Goal: Task Accomplishment & Management: Use online tool/utility

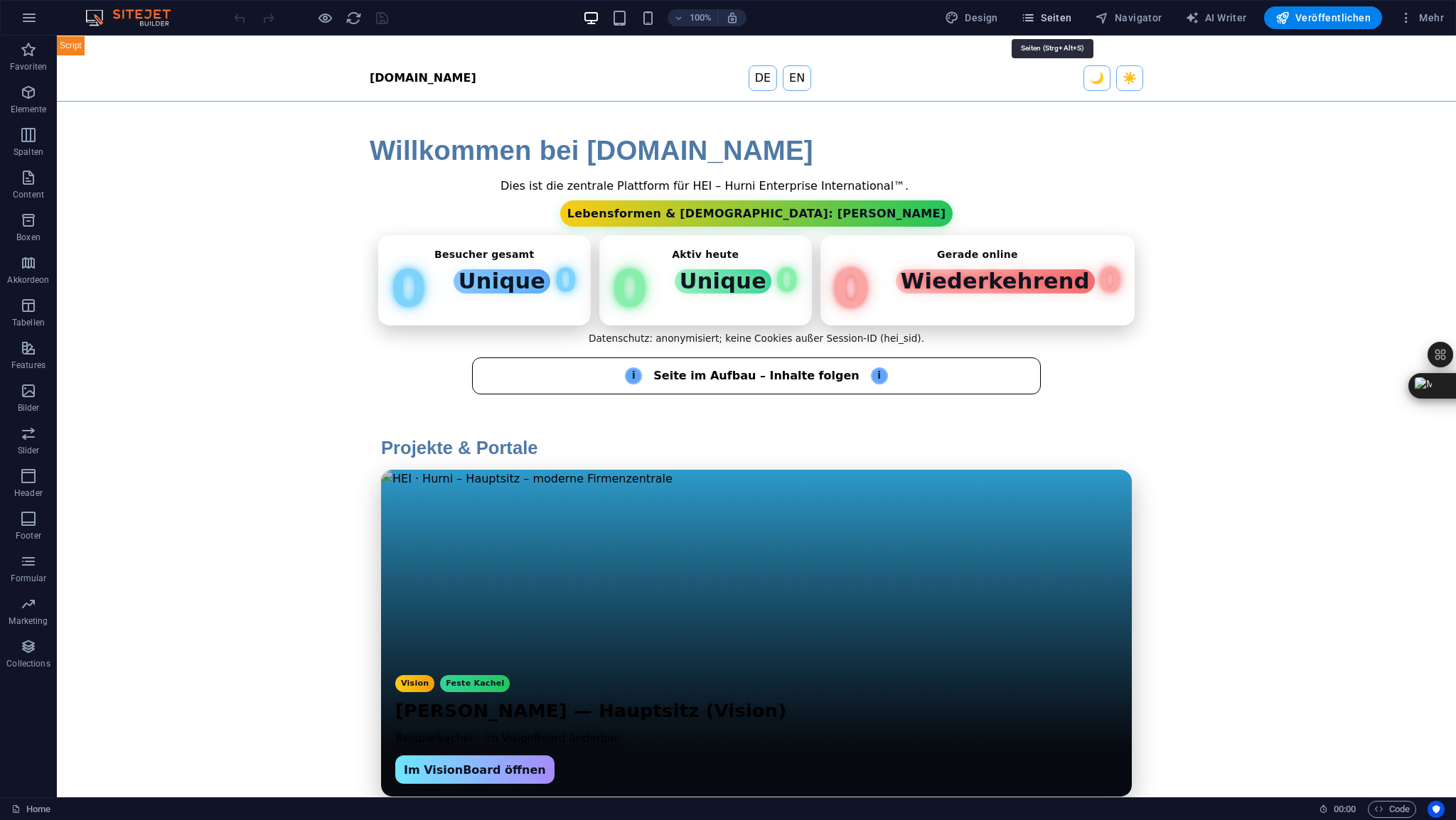
click at [1066, 21] on span "Seiten" at bounding box center [1047, 18] width 51 height 15
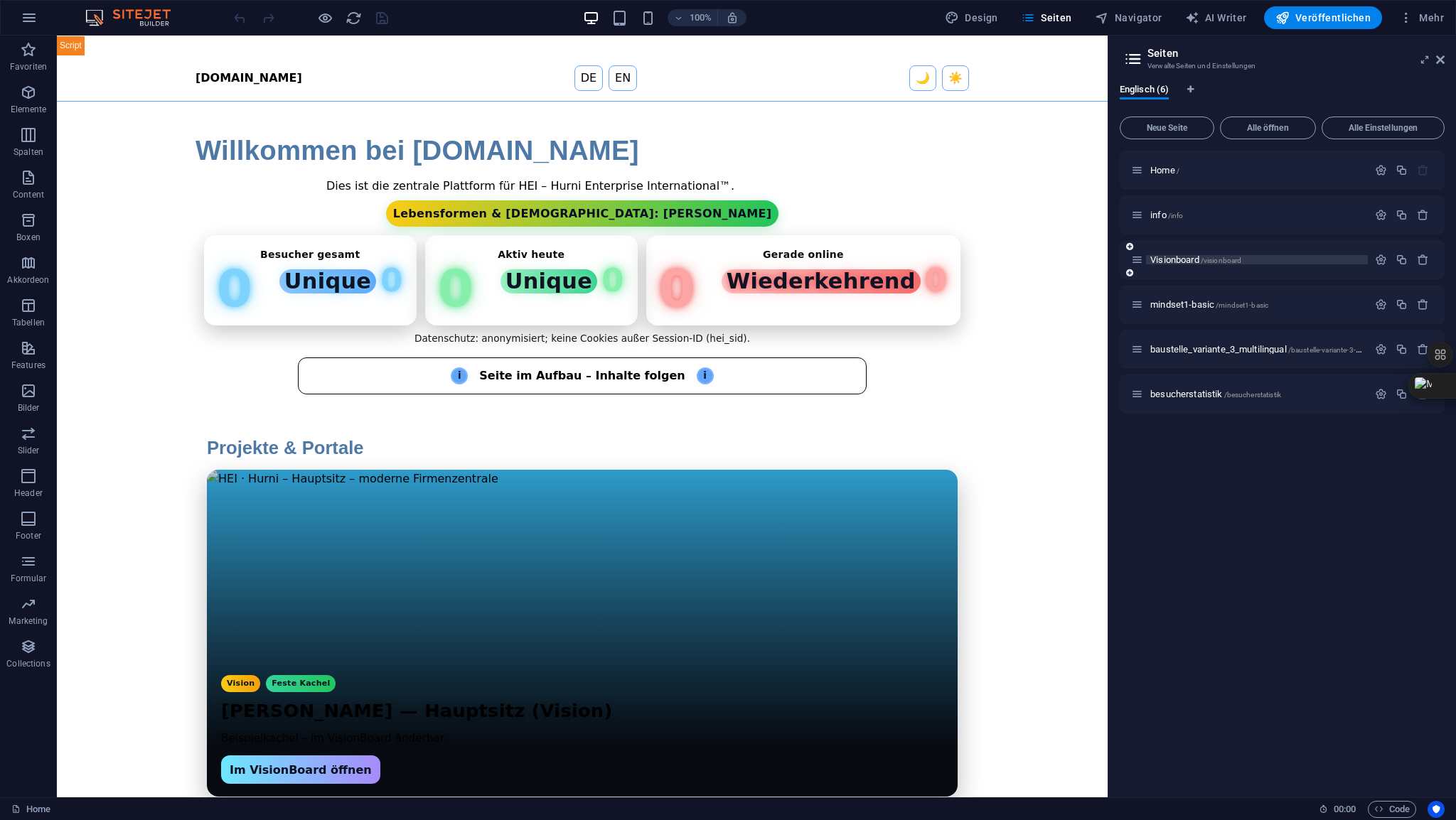
click at [1182, 261] on span "Visionboard /visionboard" at bounding box center [1196, 260] width 91 height 11
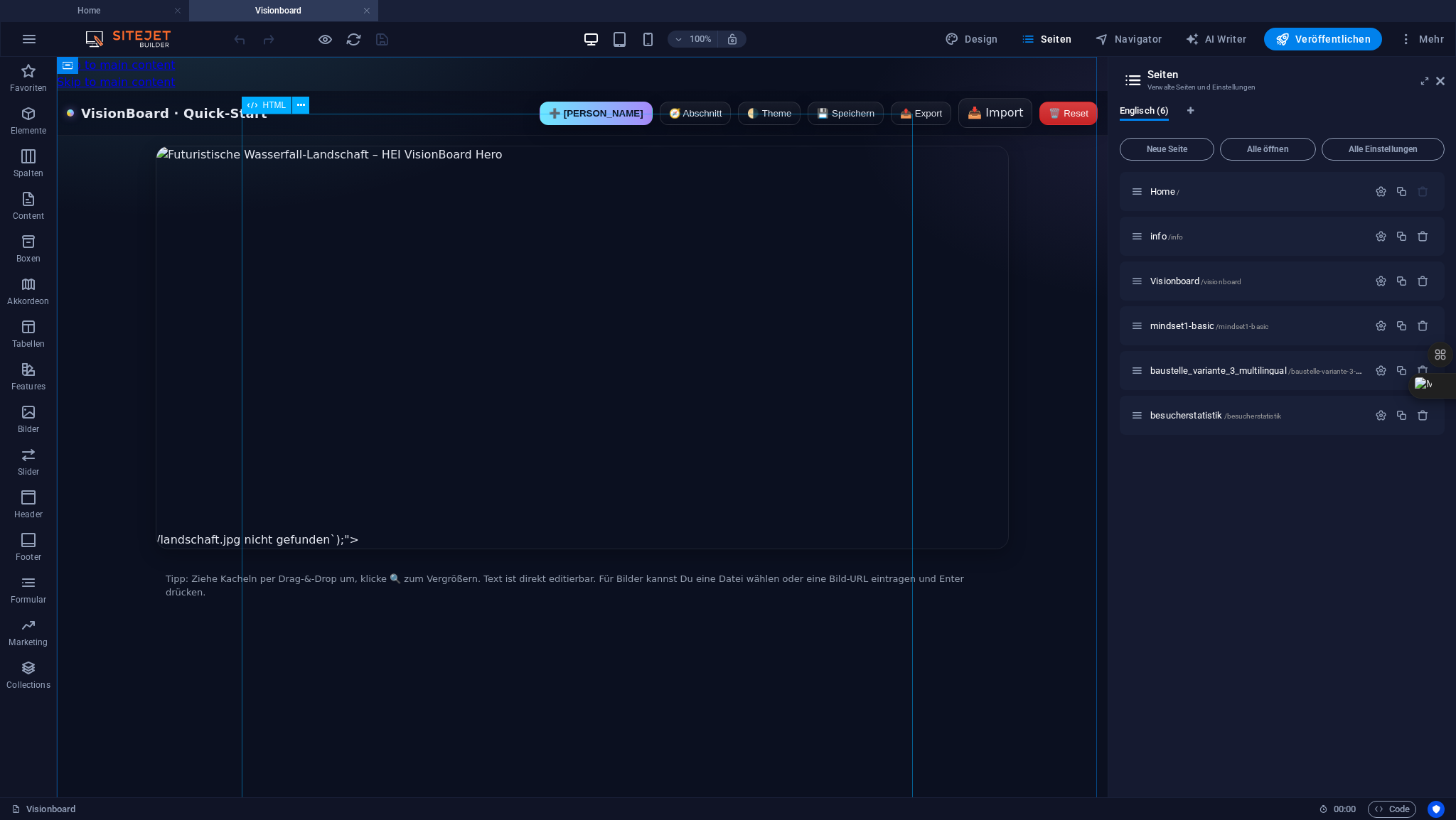
click at [266, 108] on span "HTML" at bounding box center [275, 105] width 24 height 8
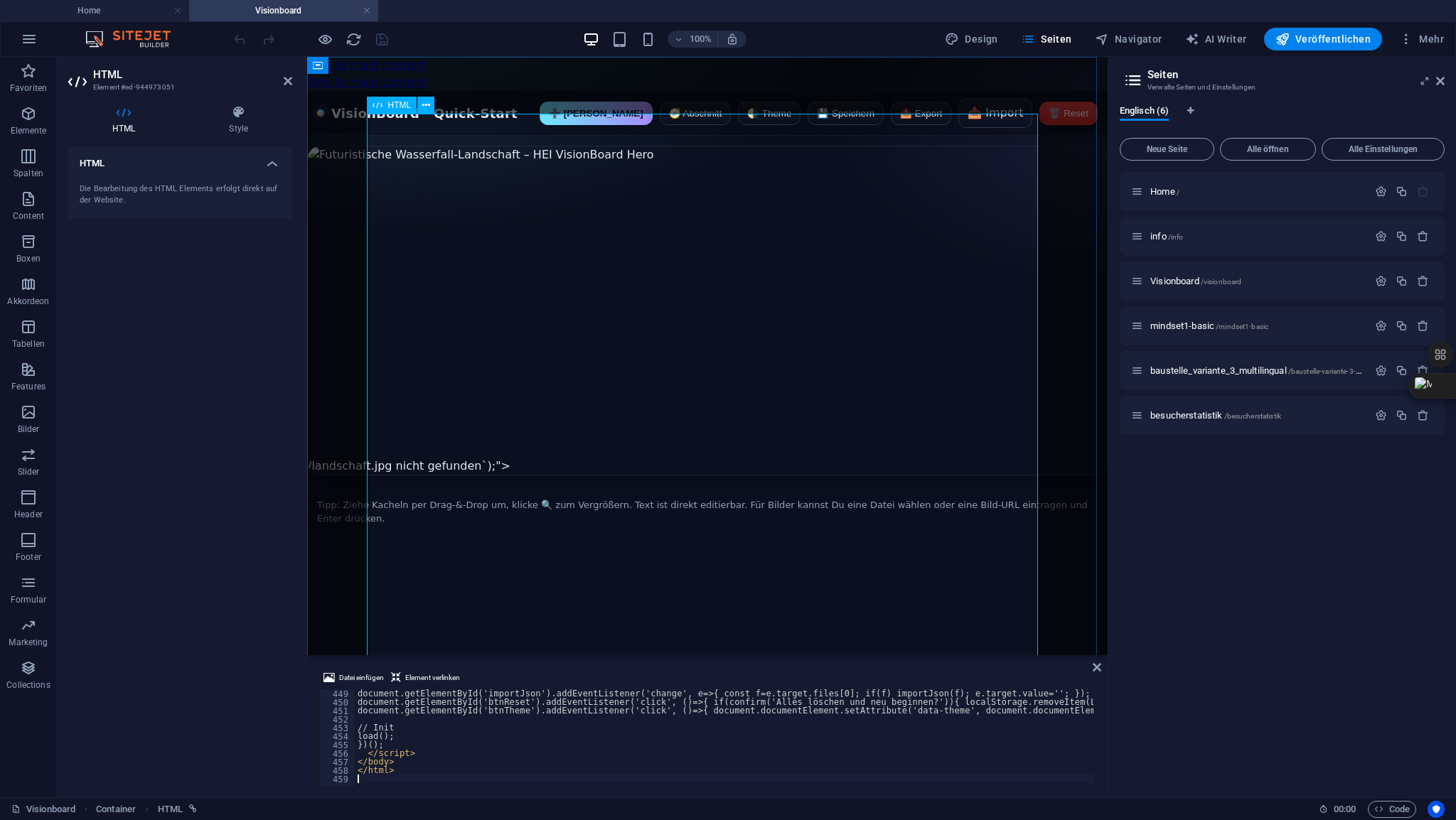
scroll to position [3821, 0]
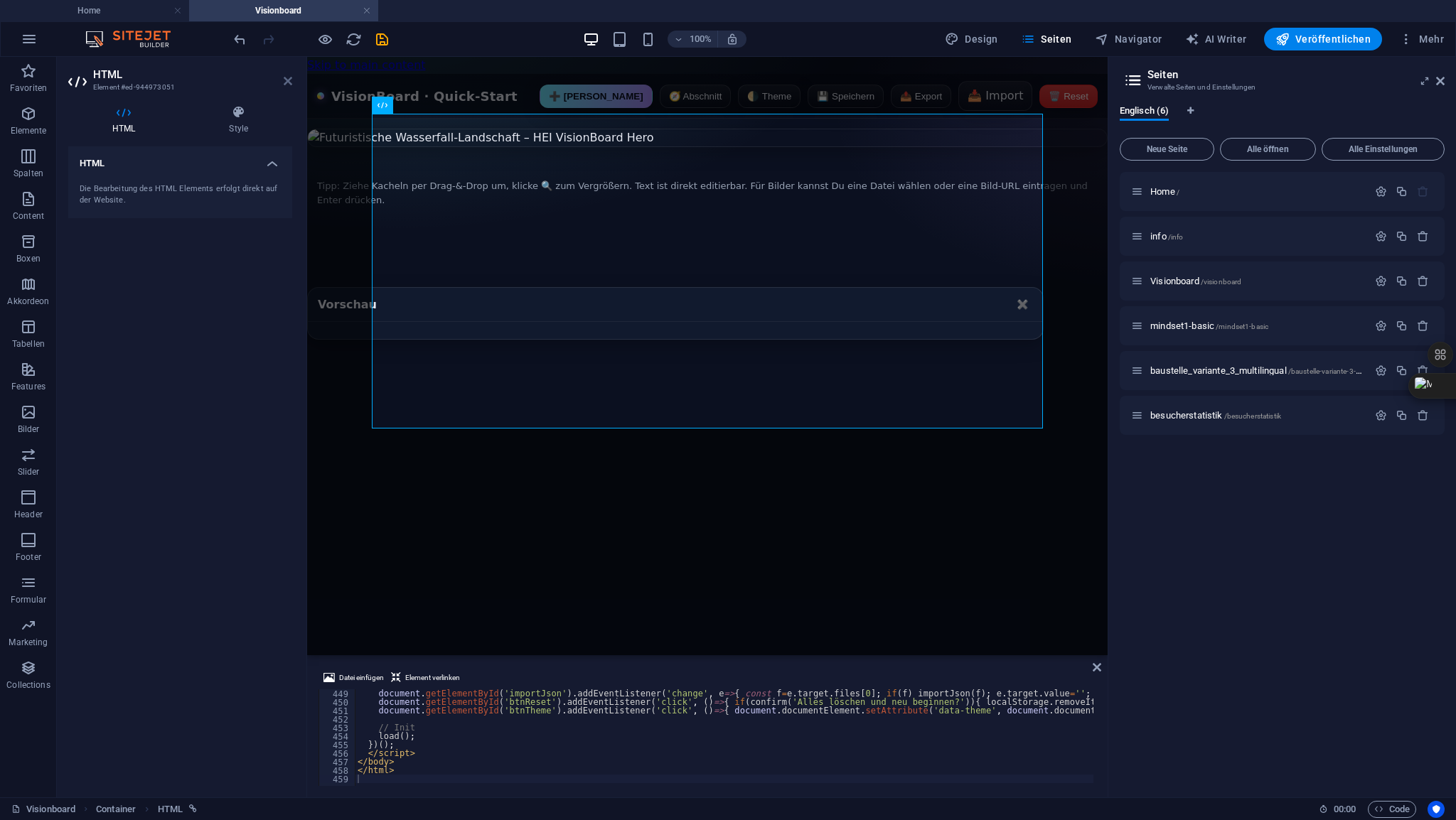
click at [287, 80] on icon at bounding box center [288, 80] width 8 height 11
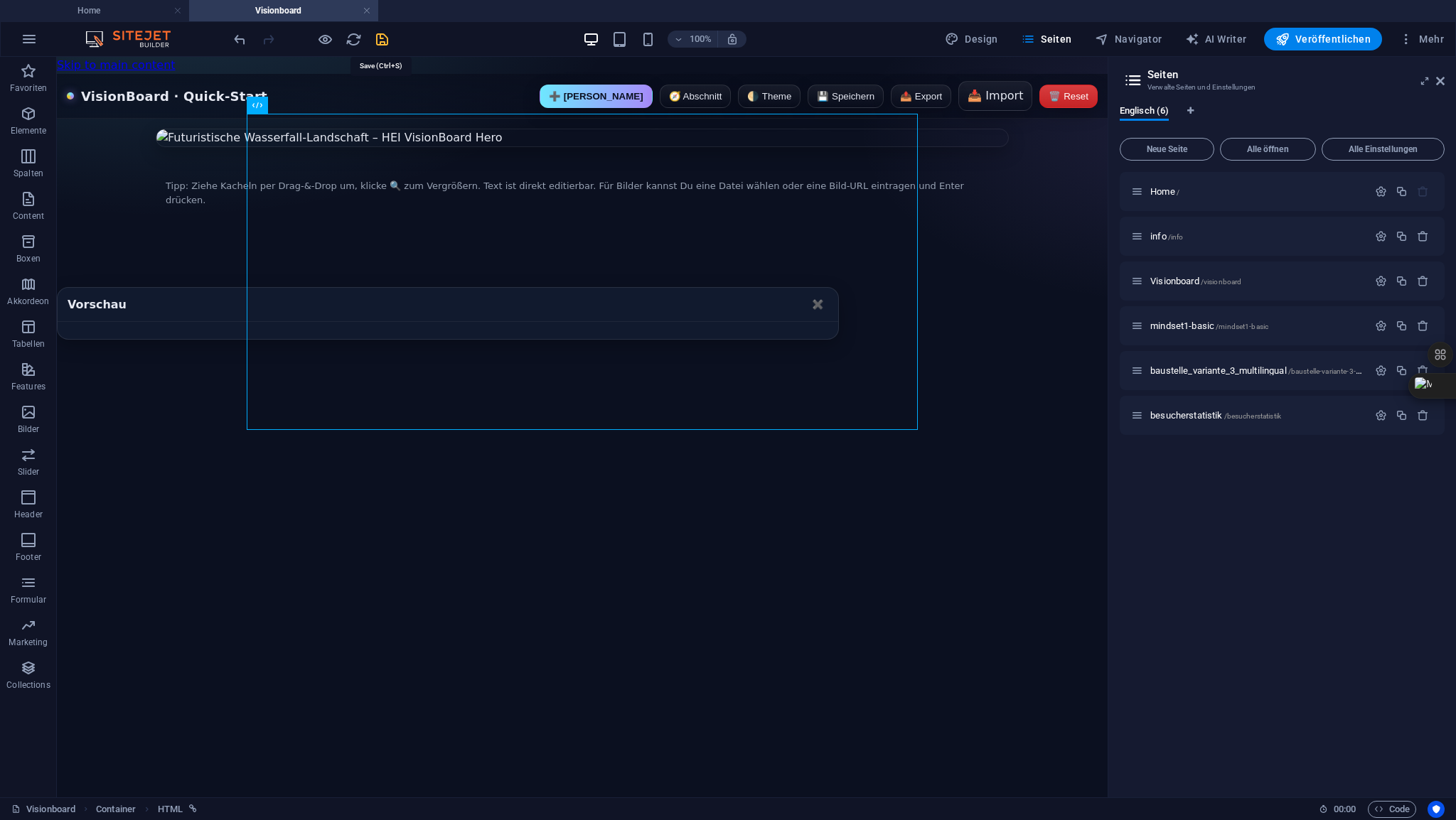
click at [385, 43] on icon "save" at bounding box center [382, 39] width 16 height 16
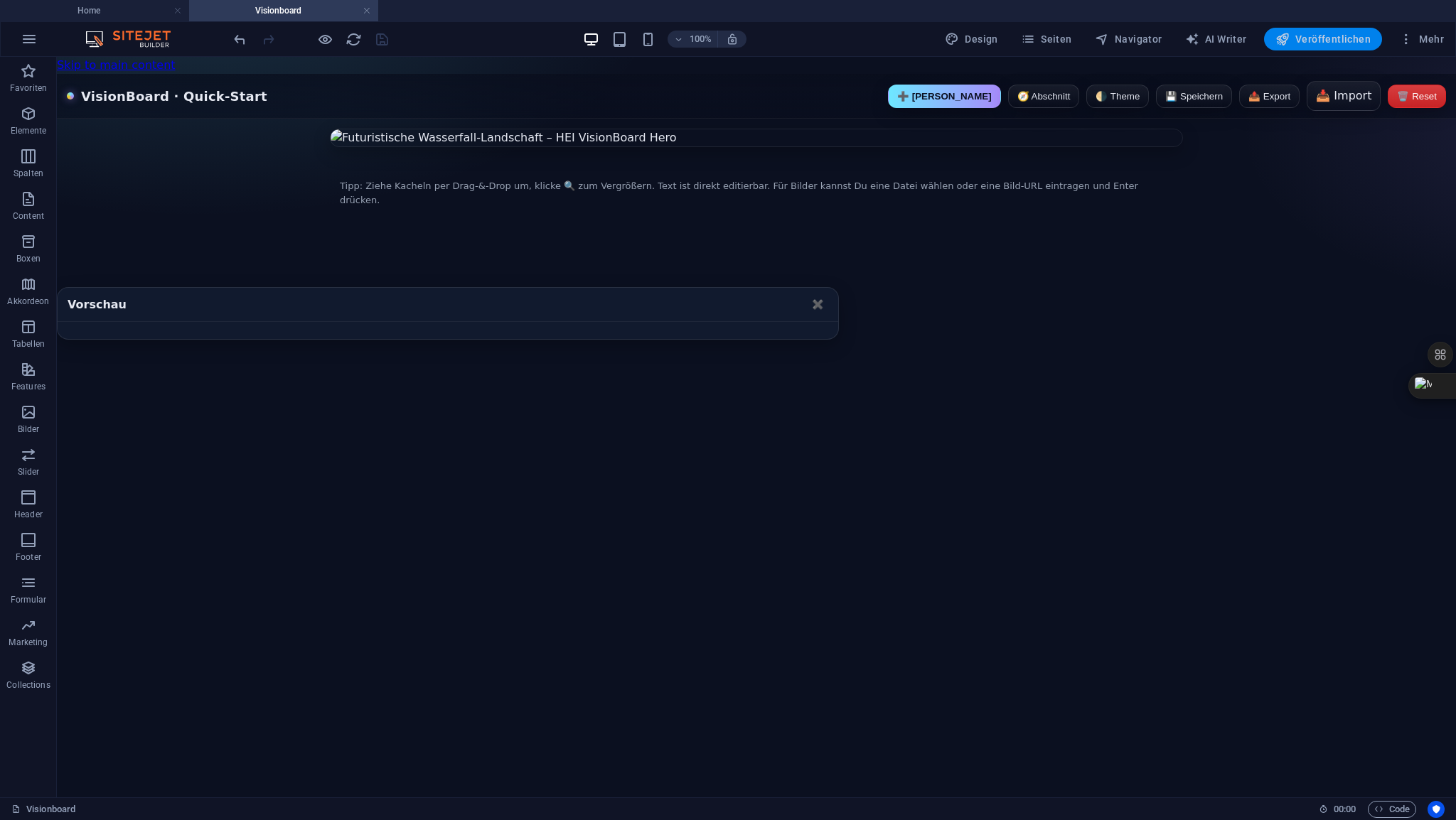
click at [1315, 41] on span "Veröffentlichen" at bounding box center [1323, 39] width 95 height 15
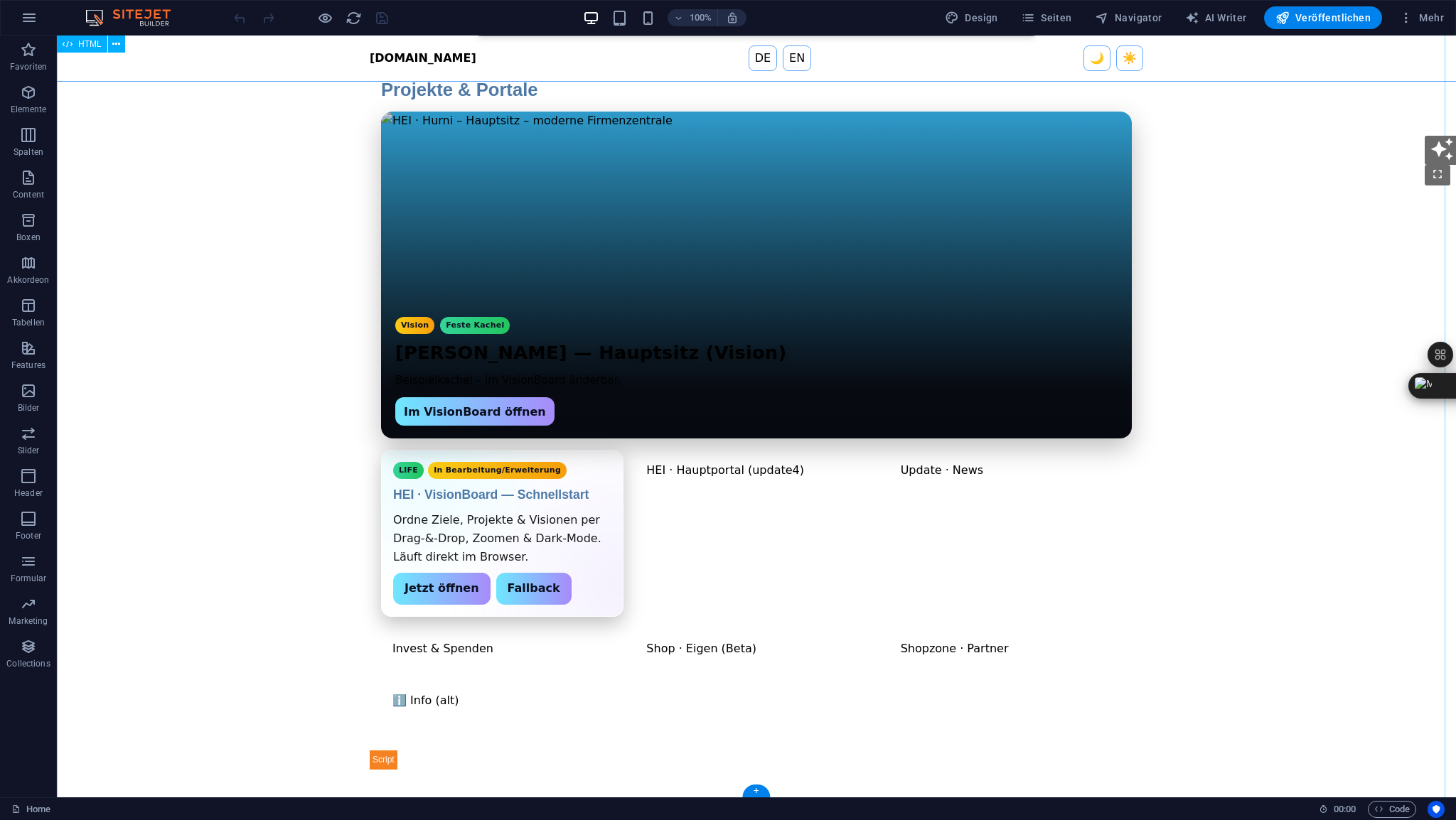
scroll to position [359, 0]
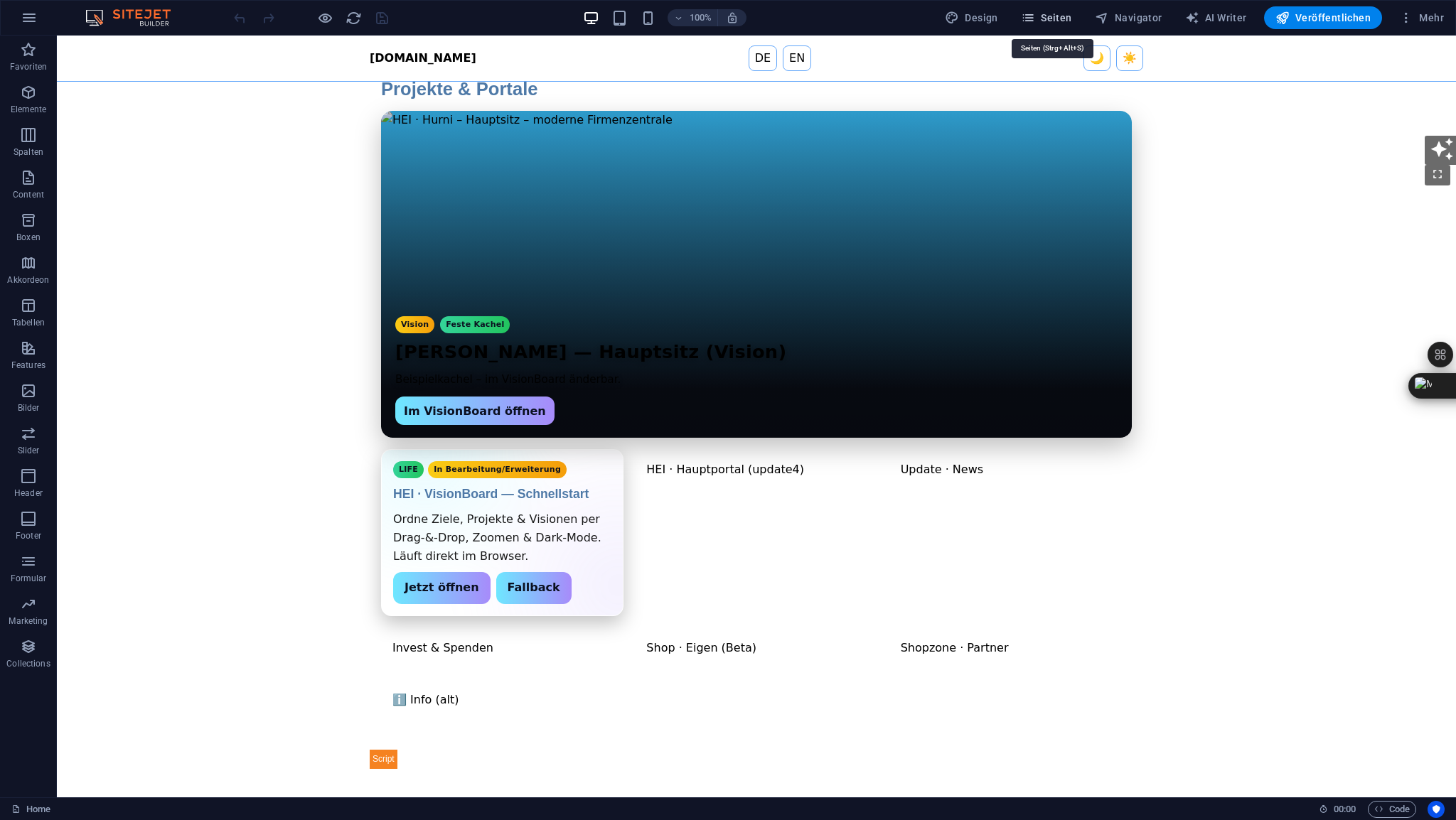
click at [1058, 21] on span "Seiten" at bounding box center [1047, 18] width 51 height 15
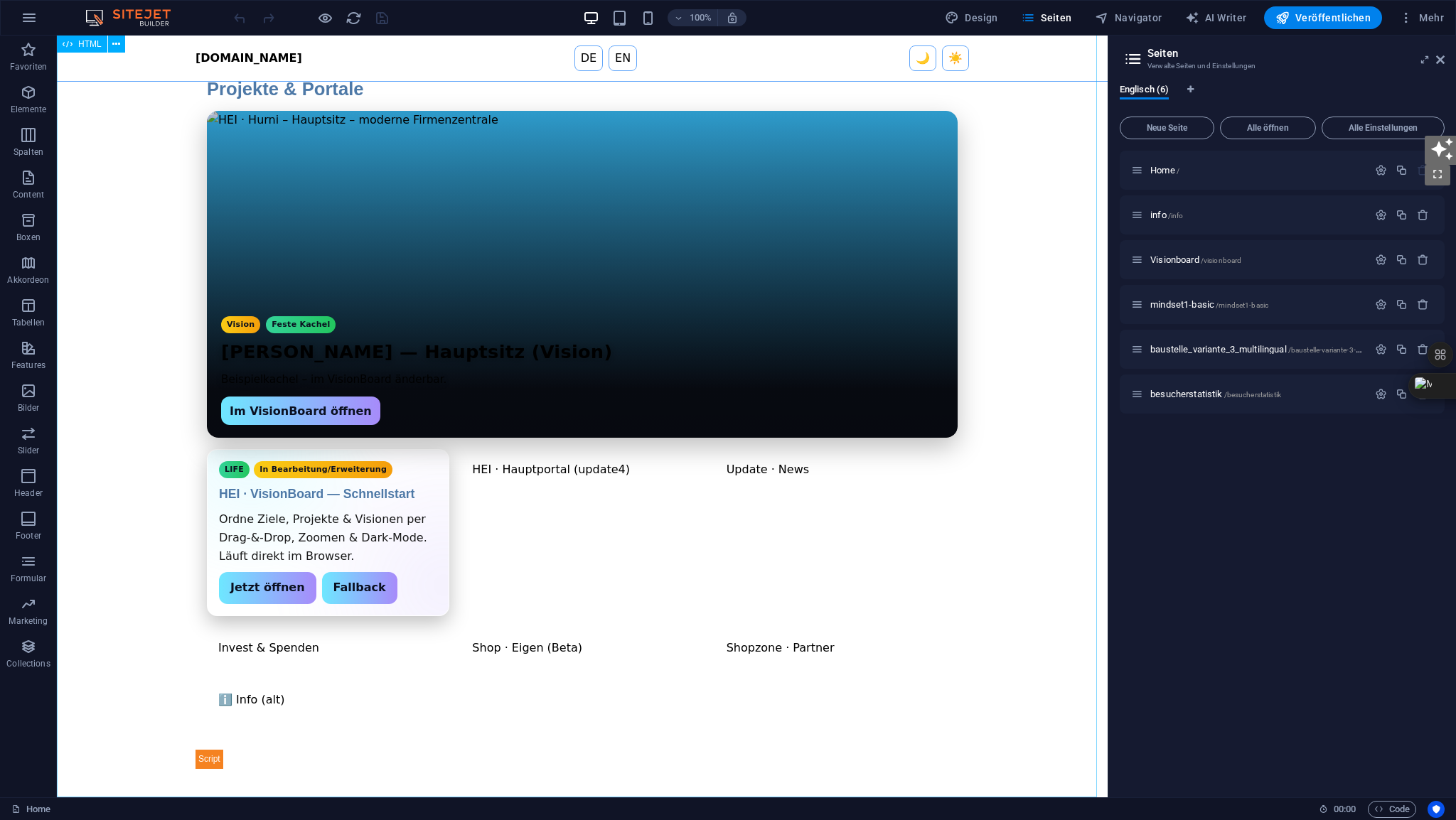
click at [85, 44] on span "HTML" at bounding box center [90, 44] width 24 height 8
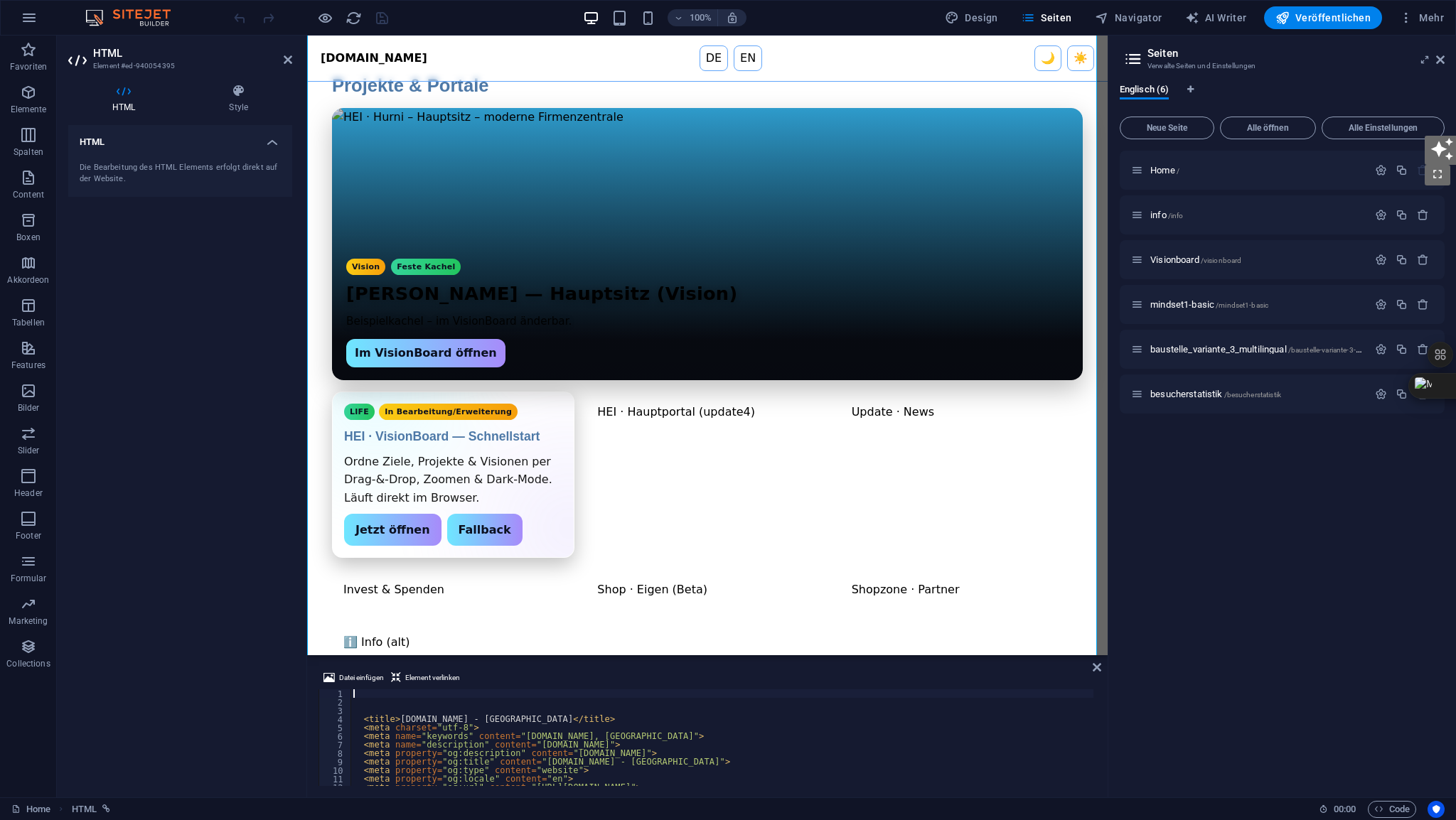
scroll to position [356, 0]
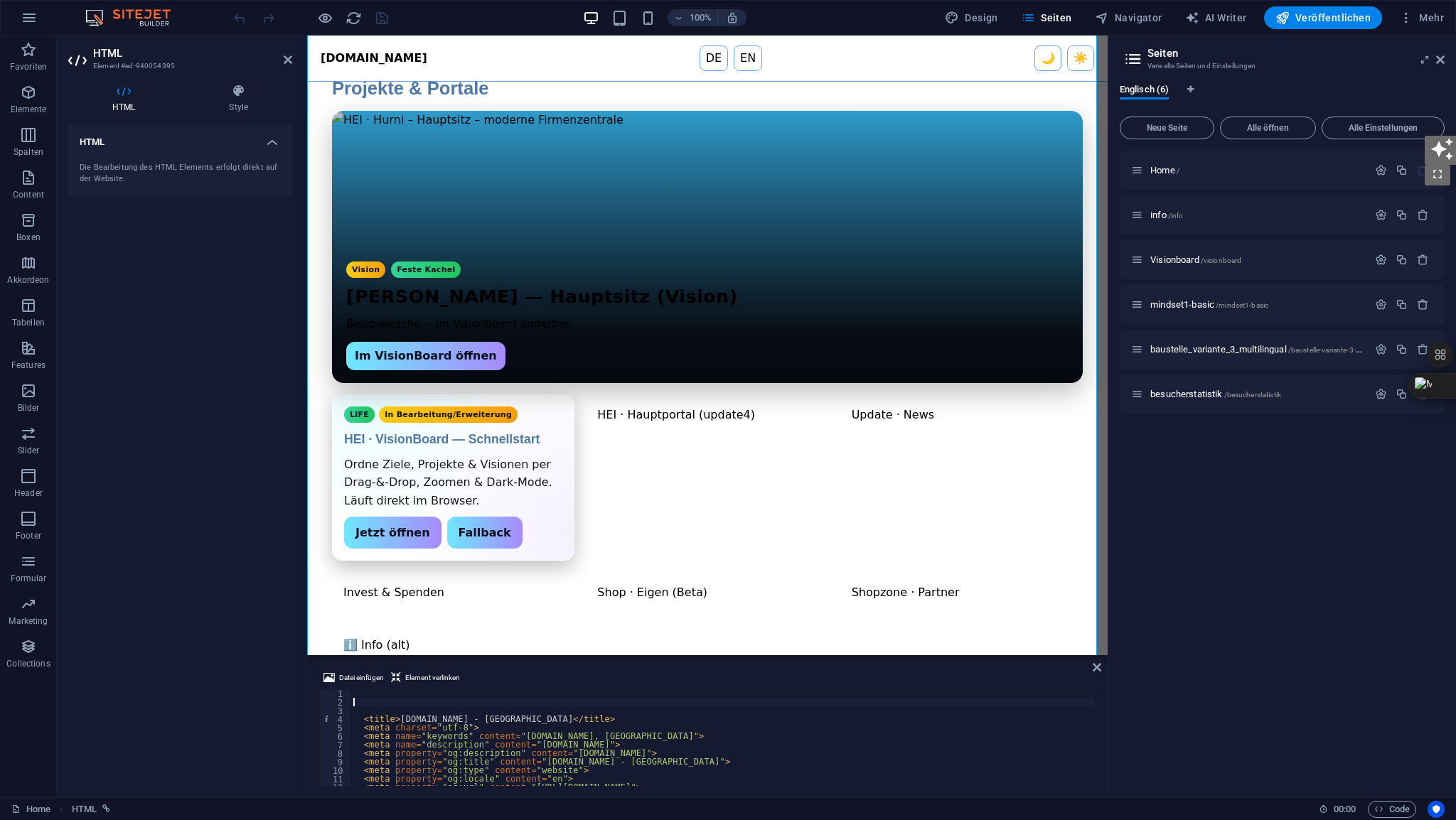
type textarea "</div></section>"
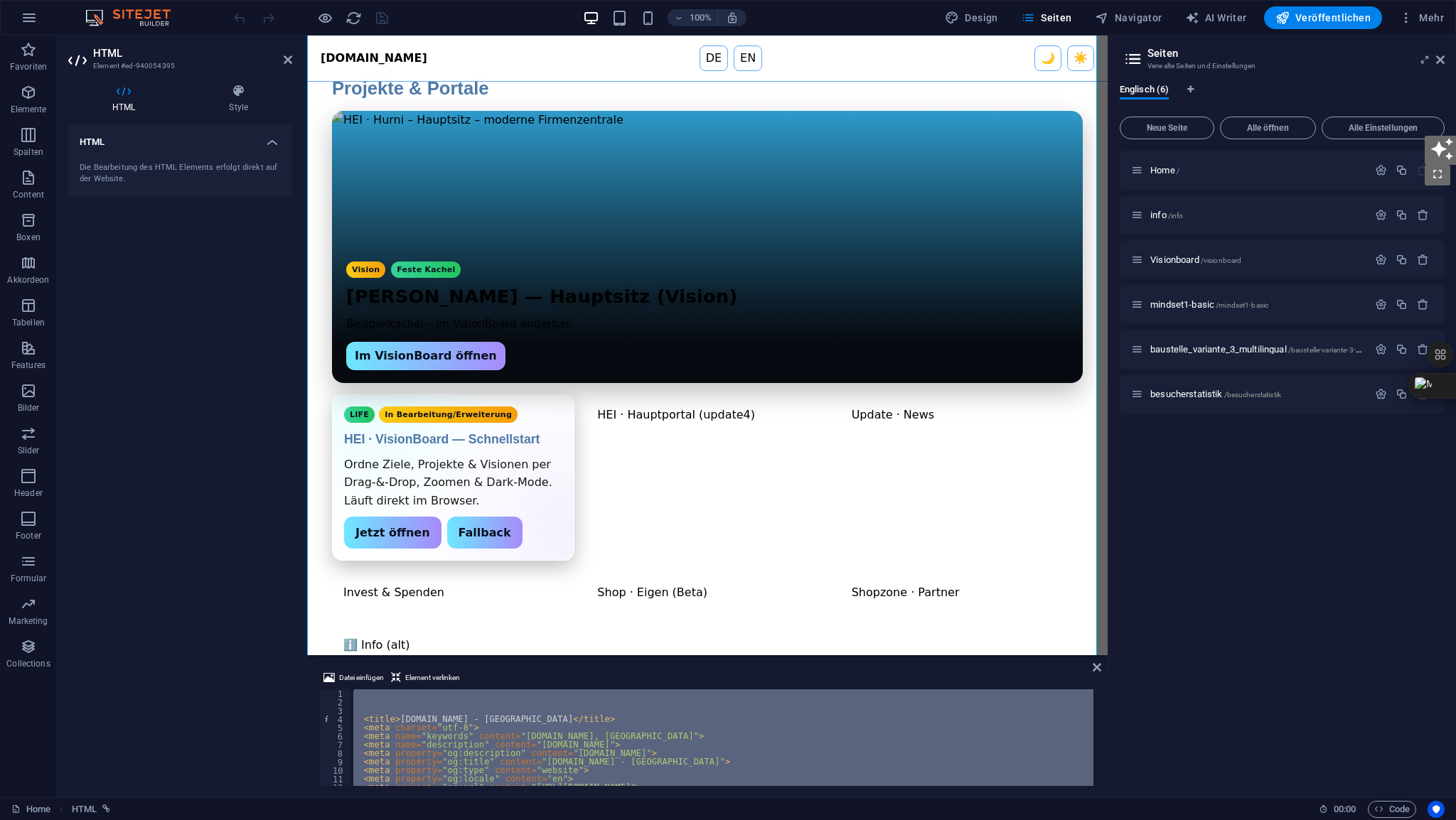
paste textarea
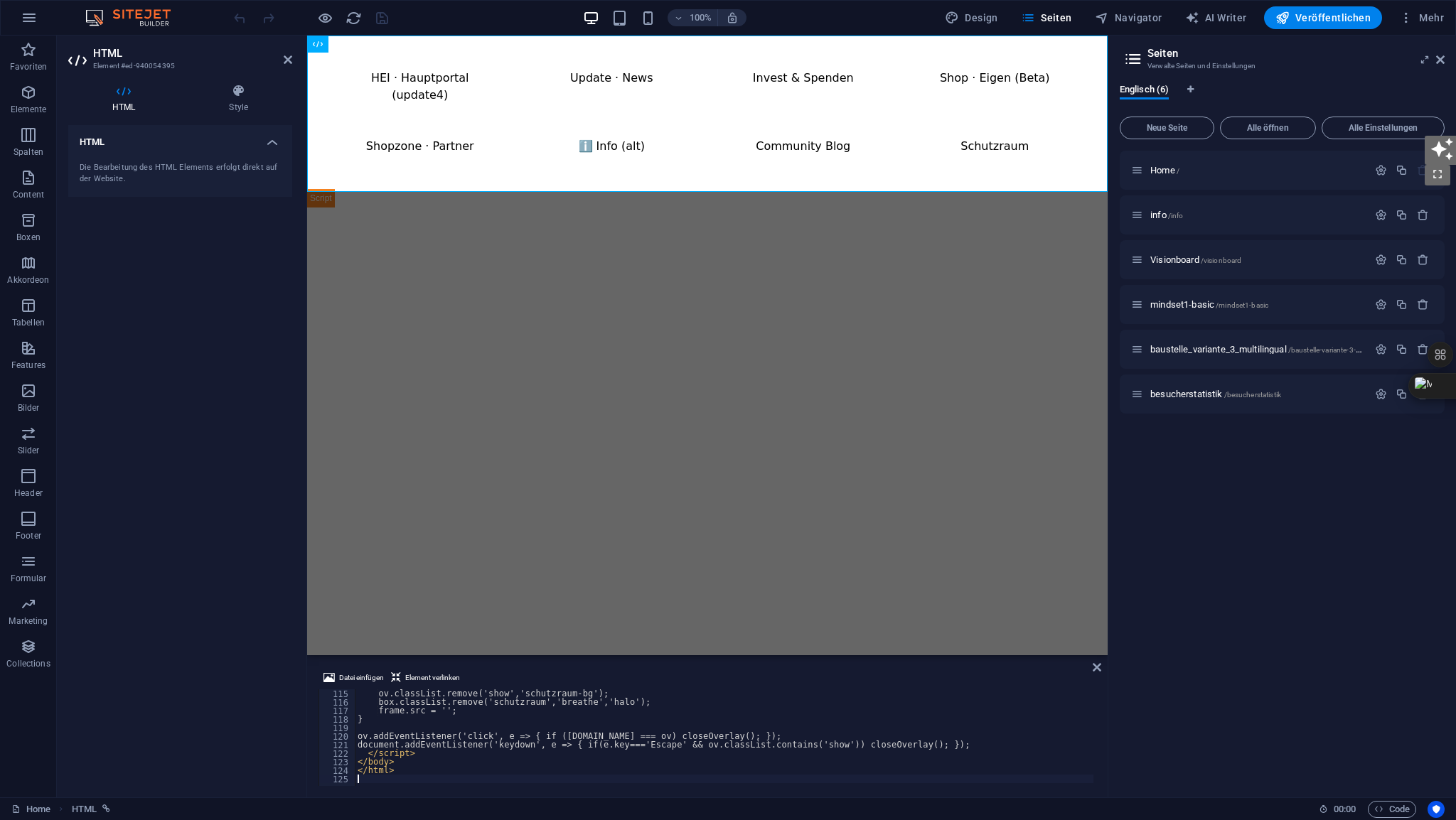
scroll to position [0, 0]
click at [284, 61] on icon at bounding box center [288, 59] width 8 height 11
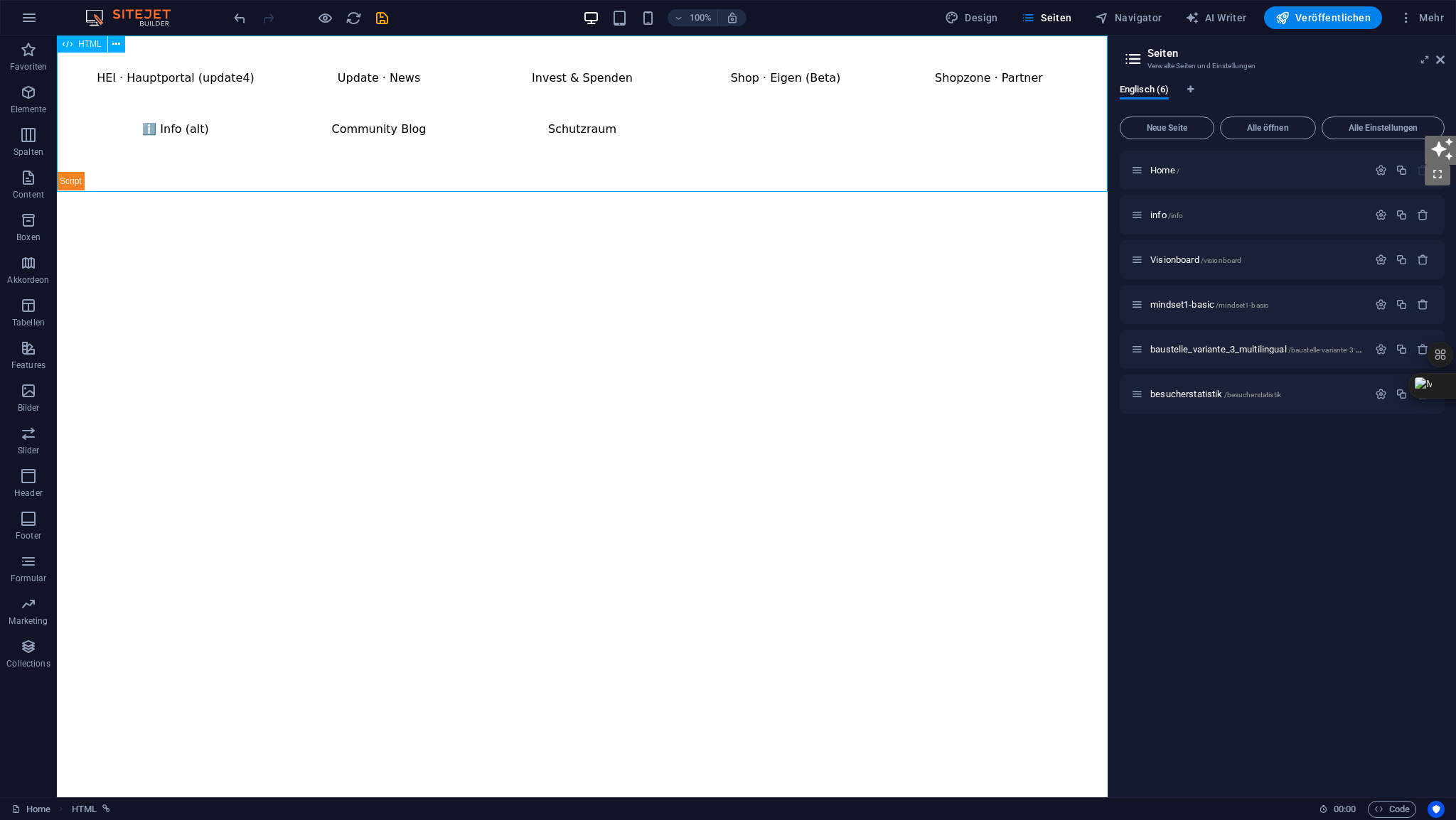
click at [82, 43] on span "HTML" at bounding box center [90, 44] width 24 height 8
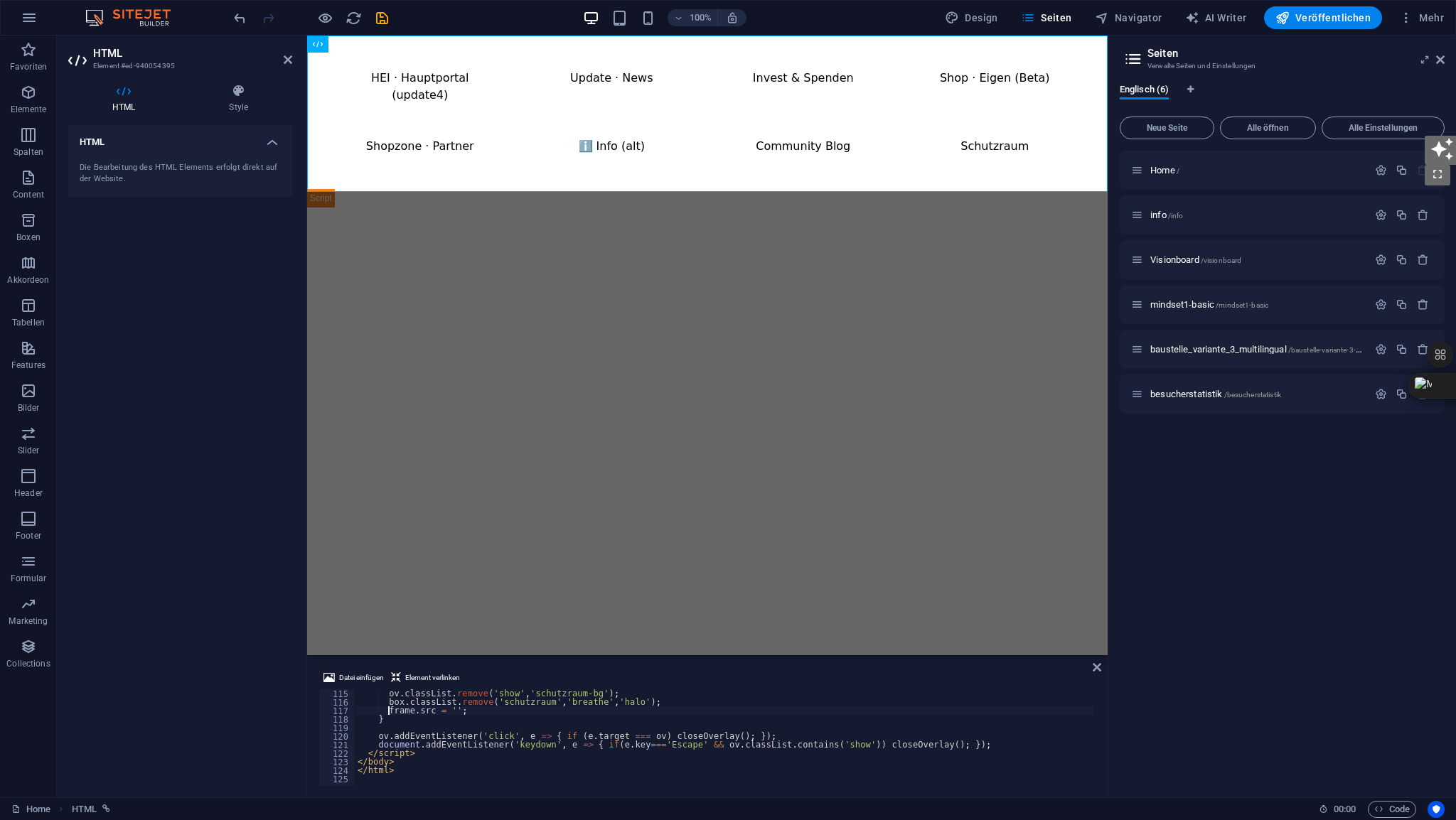
click at [386, 712] on div "ov . classList . remove ( 'show' , 'schutzraum-bg' ) ; box . classList . remove…" at bounding box center [1188, 744] width 1669 height 110
type textarea "</html>"
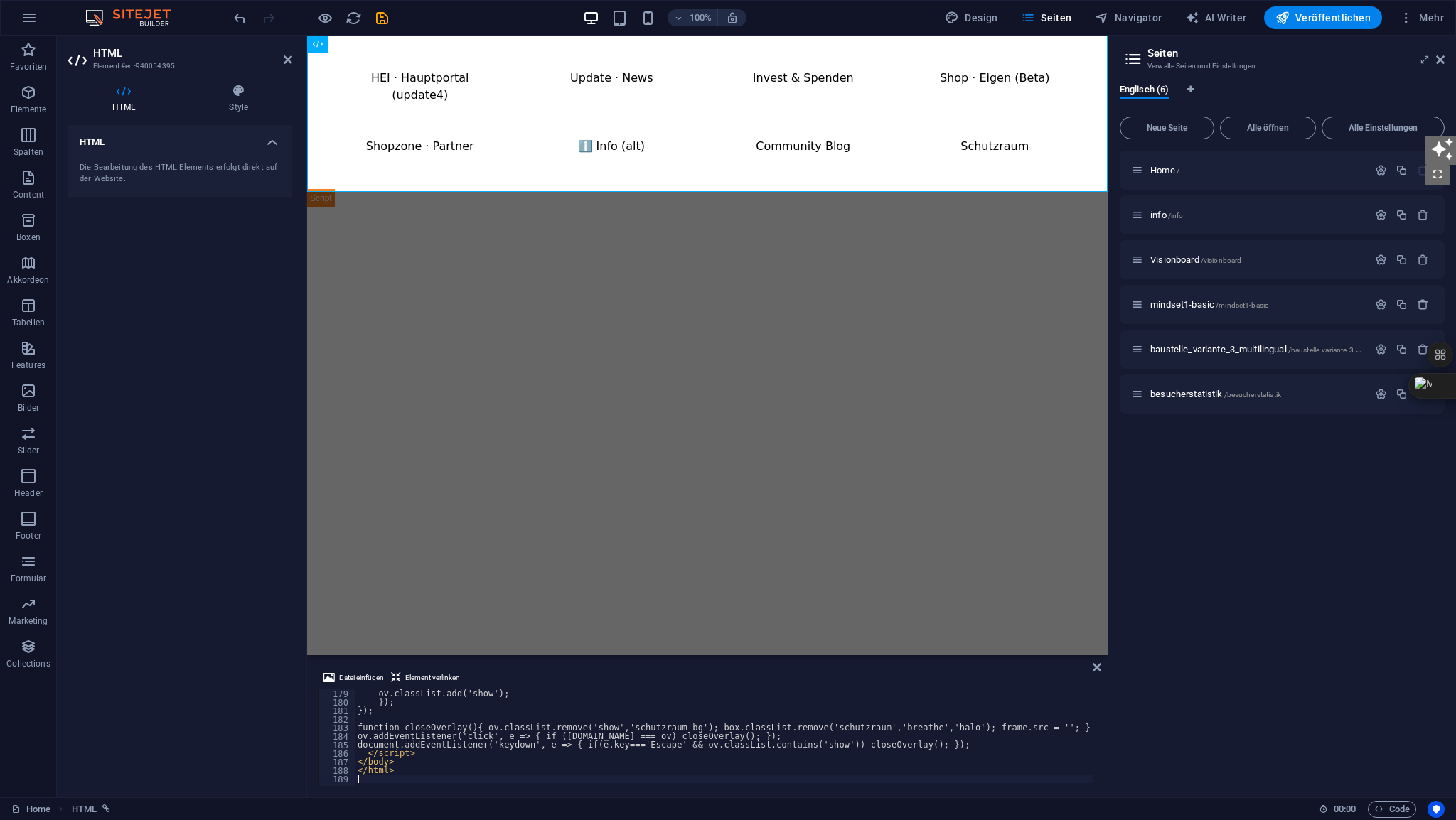
scroll to position [1518, 0]
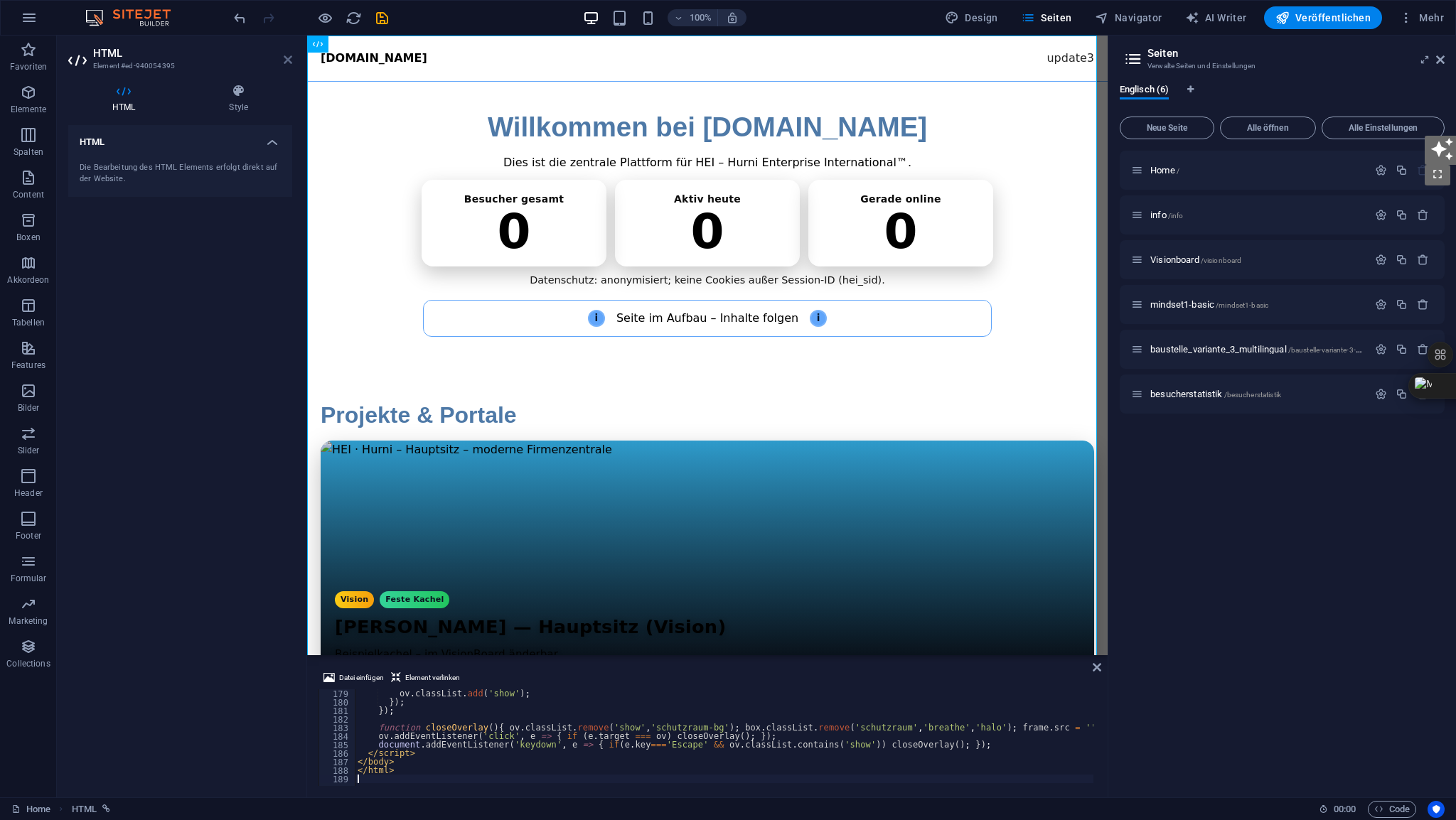
click at [287, 58] on icon at bounding box center [288, 59] width 8 height 11
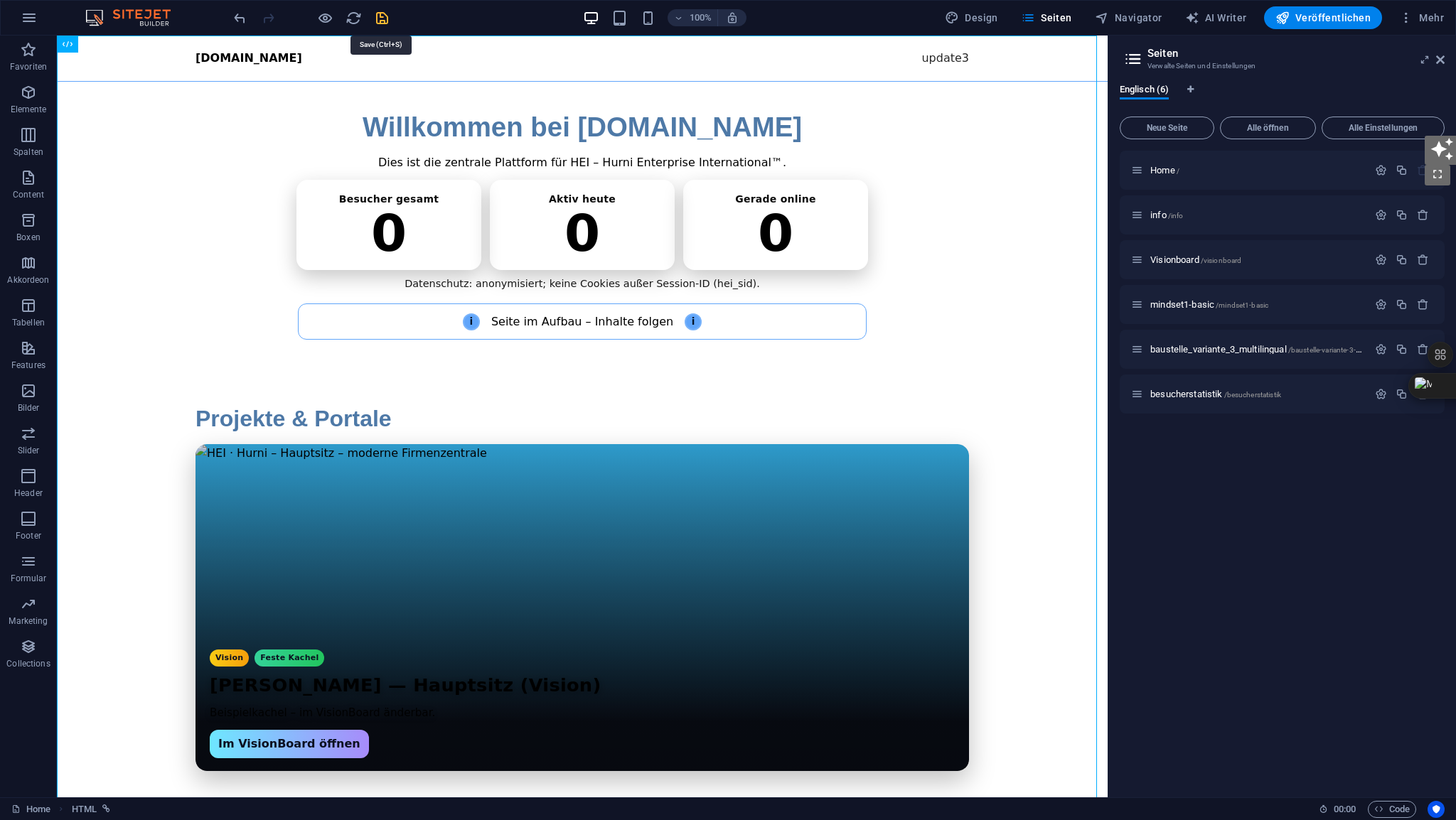
click at [379, 17] on icon "save" at bounding box center [382, 18] width 16 height 16
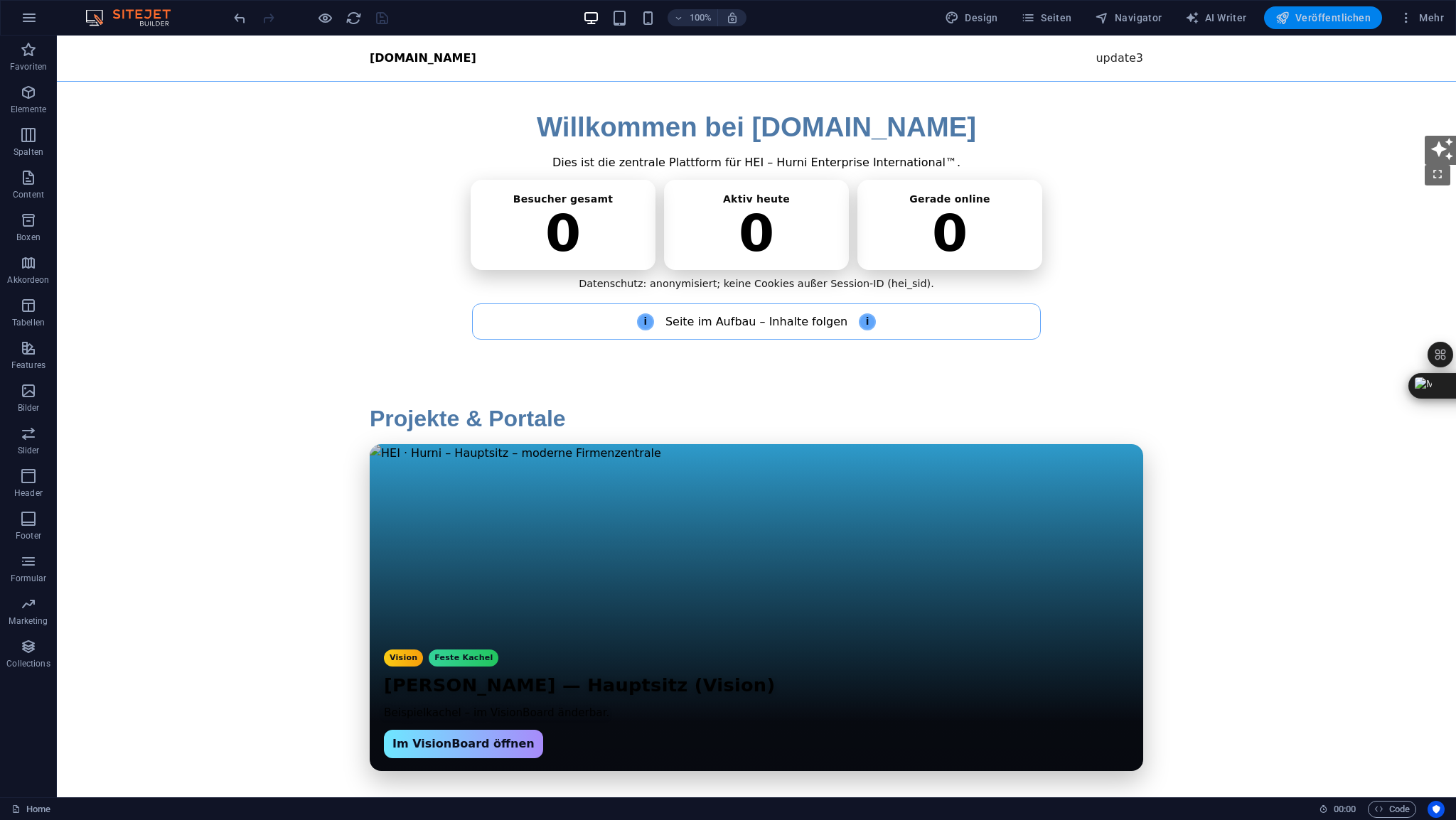
click at [1337, 21] on span "Veröffentlichen" at bounding box center [1323, 18] width 95 height 15
click at [90, 41] on span "HTML" at bounding box center [90, 44] width 24 height 8
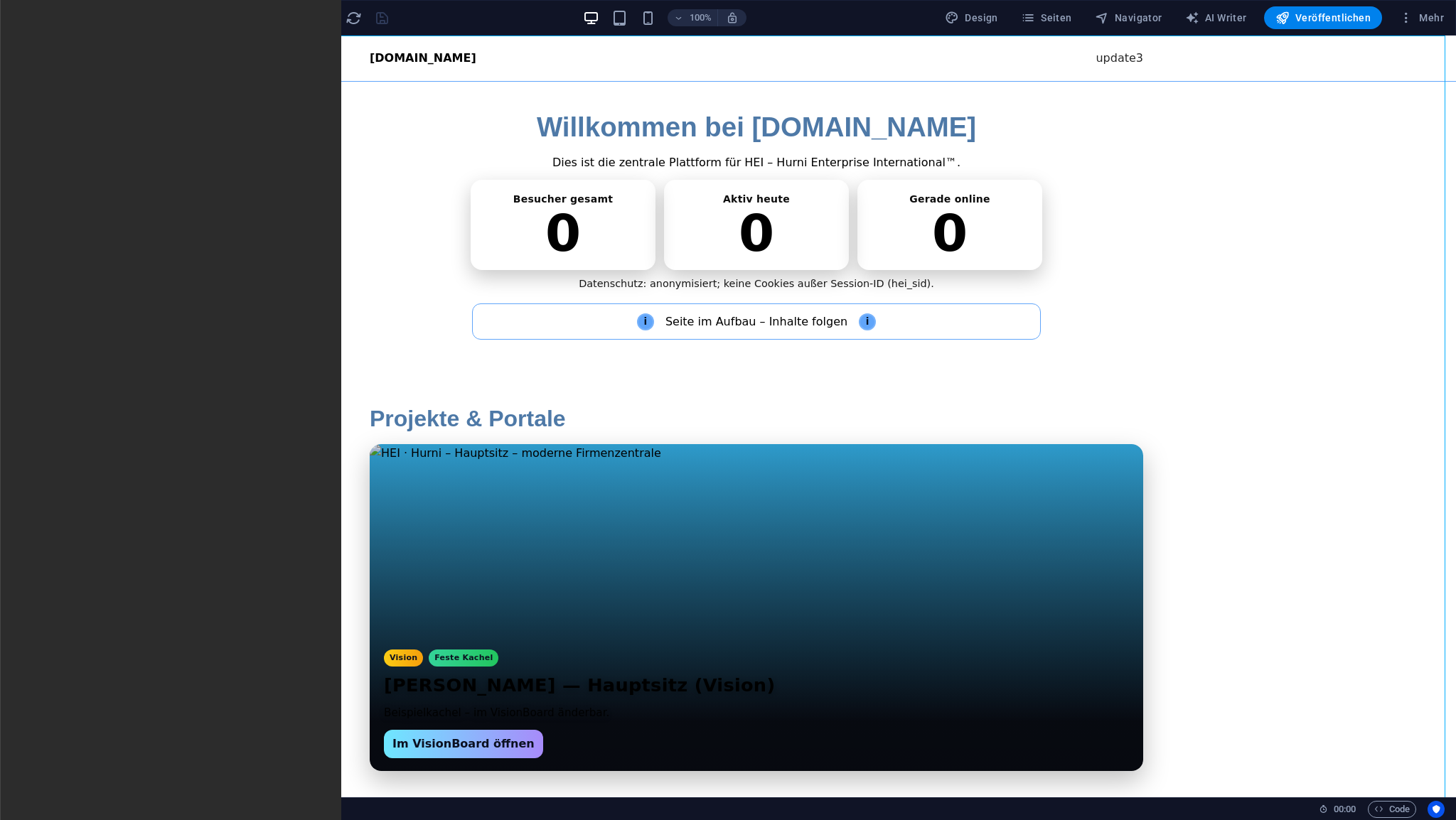
click at [90, 41] on span "HTML" at bounding box center [90, 44] width 24 height 8
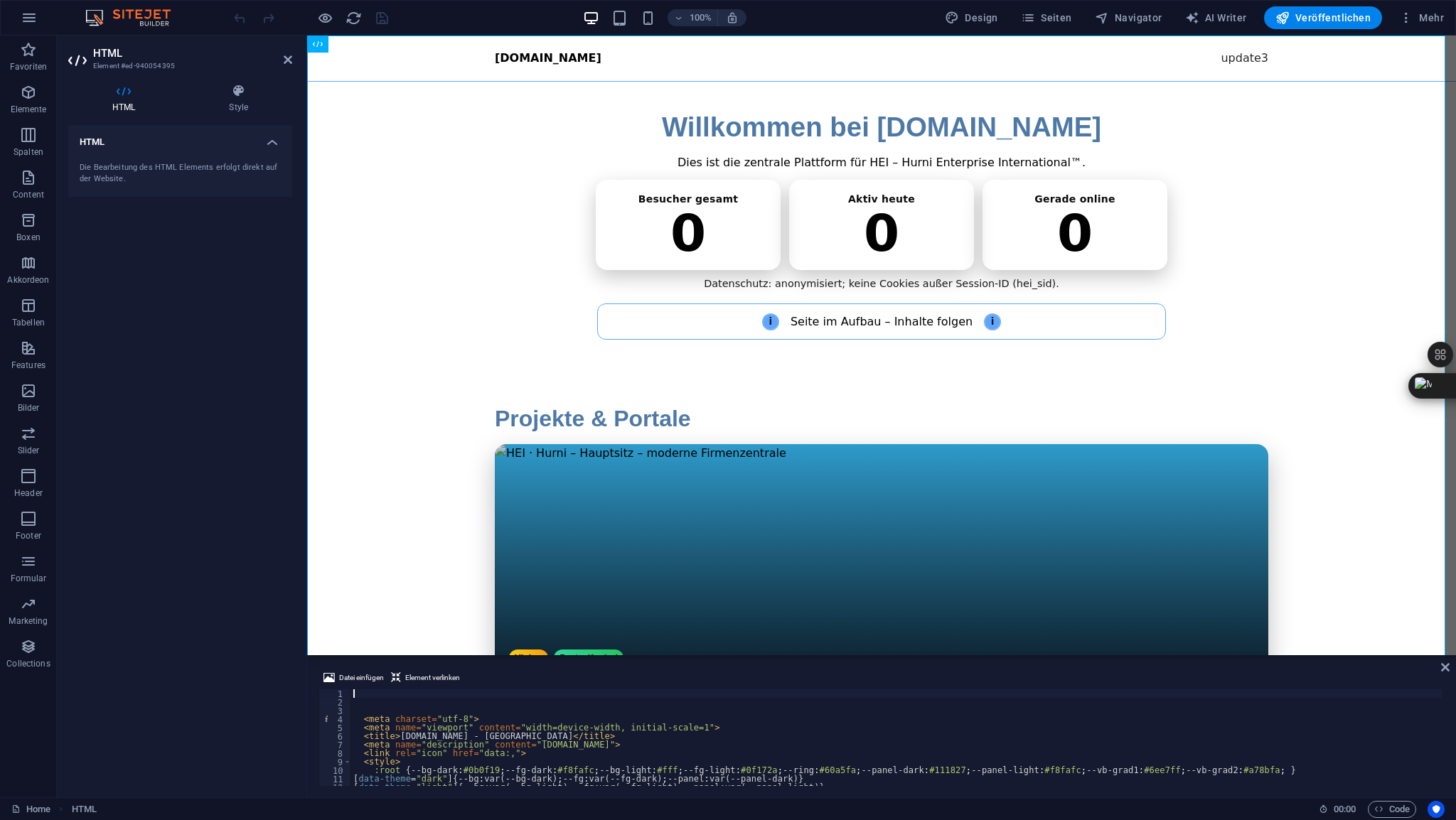
click at [370, 690] on div "< meta charset = "utf-8" > < meta name = "viewport" content = "width=device-wid…" at bounding box center [1180, 744] width 1660 height 110
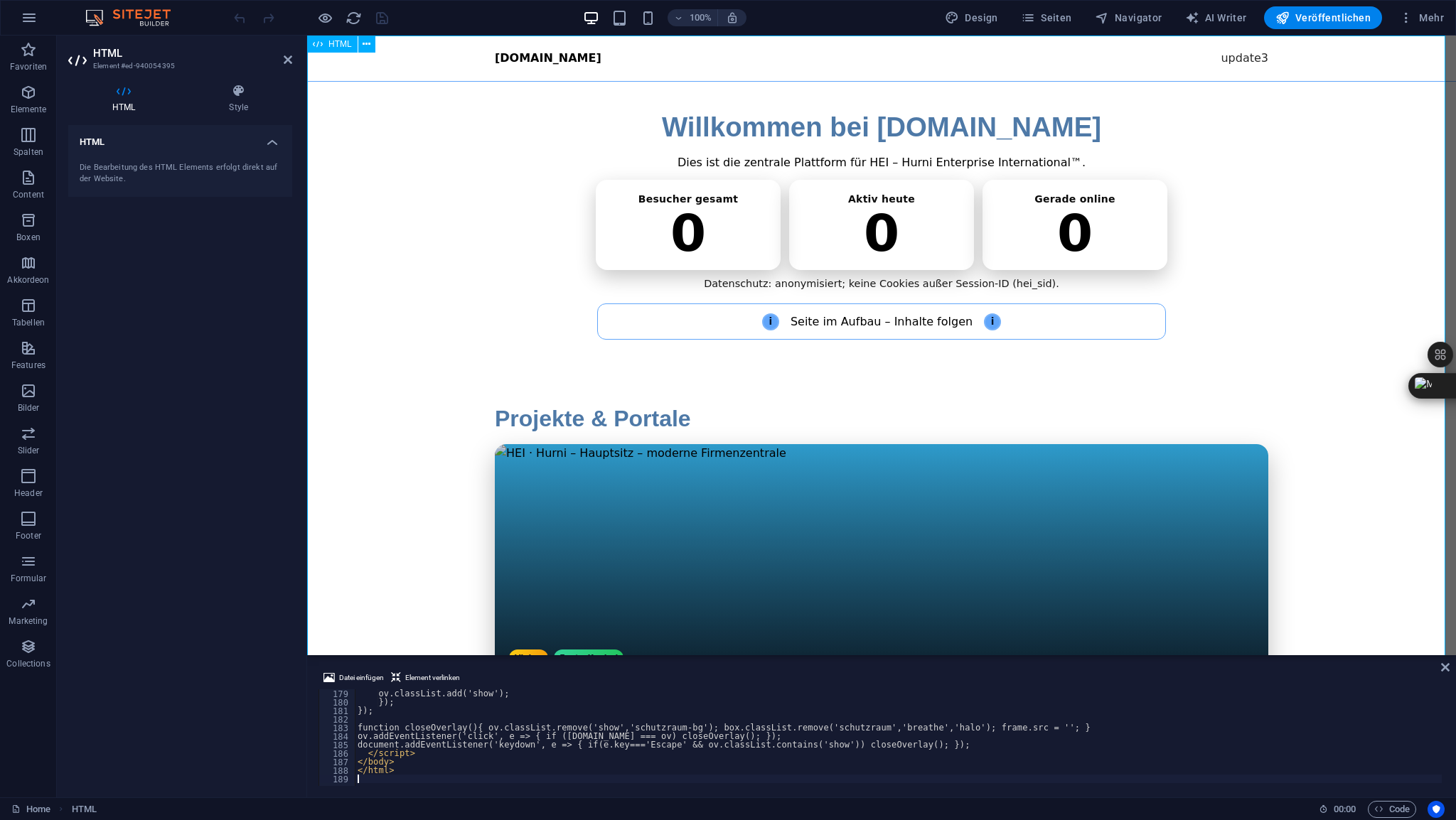
scroll to position [1518, 0]
click at [289, 58] on icon at bounding box center [288, 59] width 8 height 11
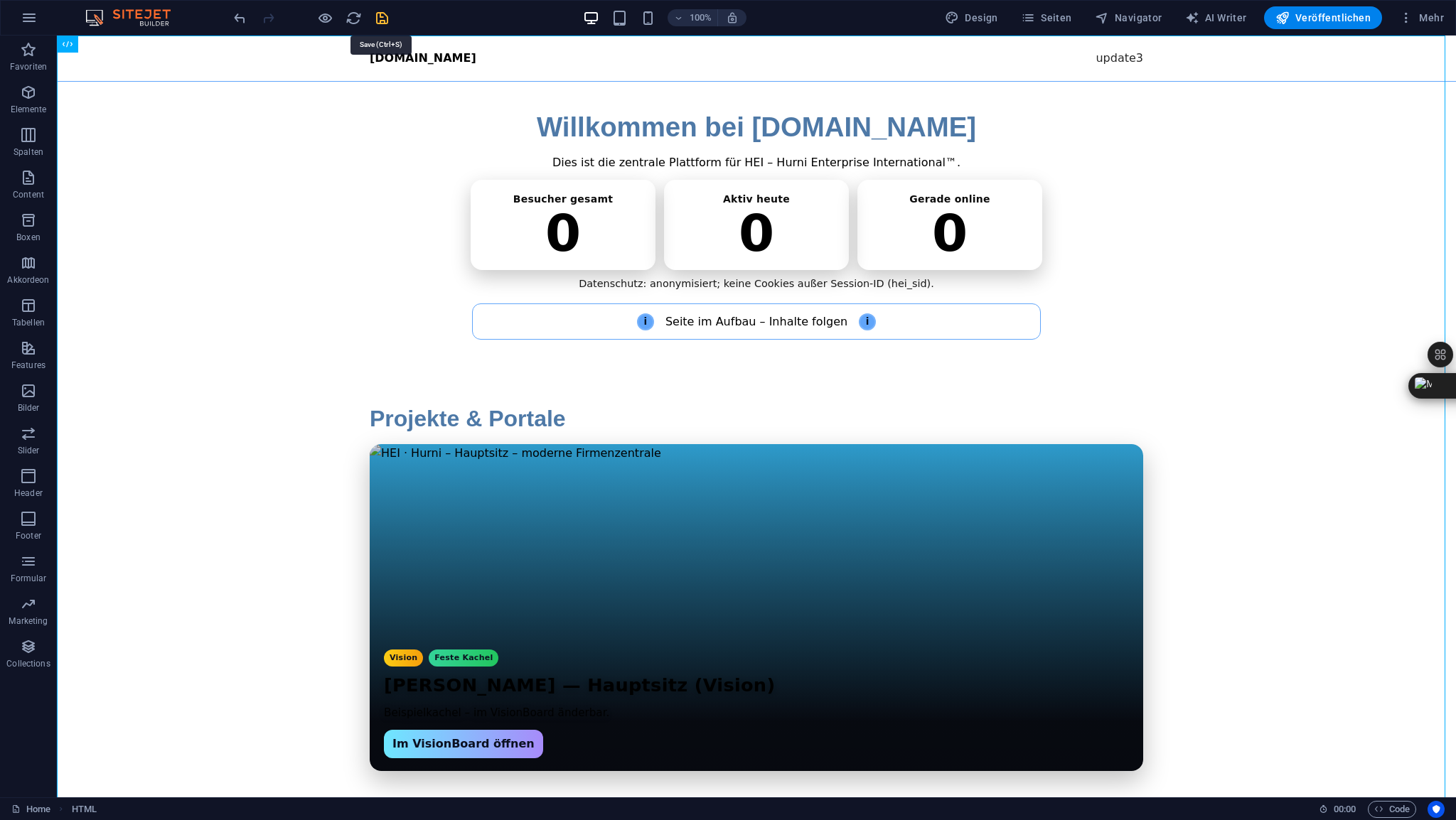
click at [380, 17] on icon "save" at bounding box center [382, 18] width 16 height 16
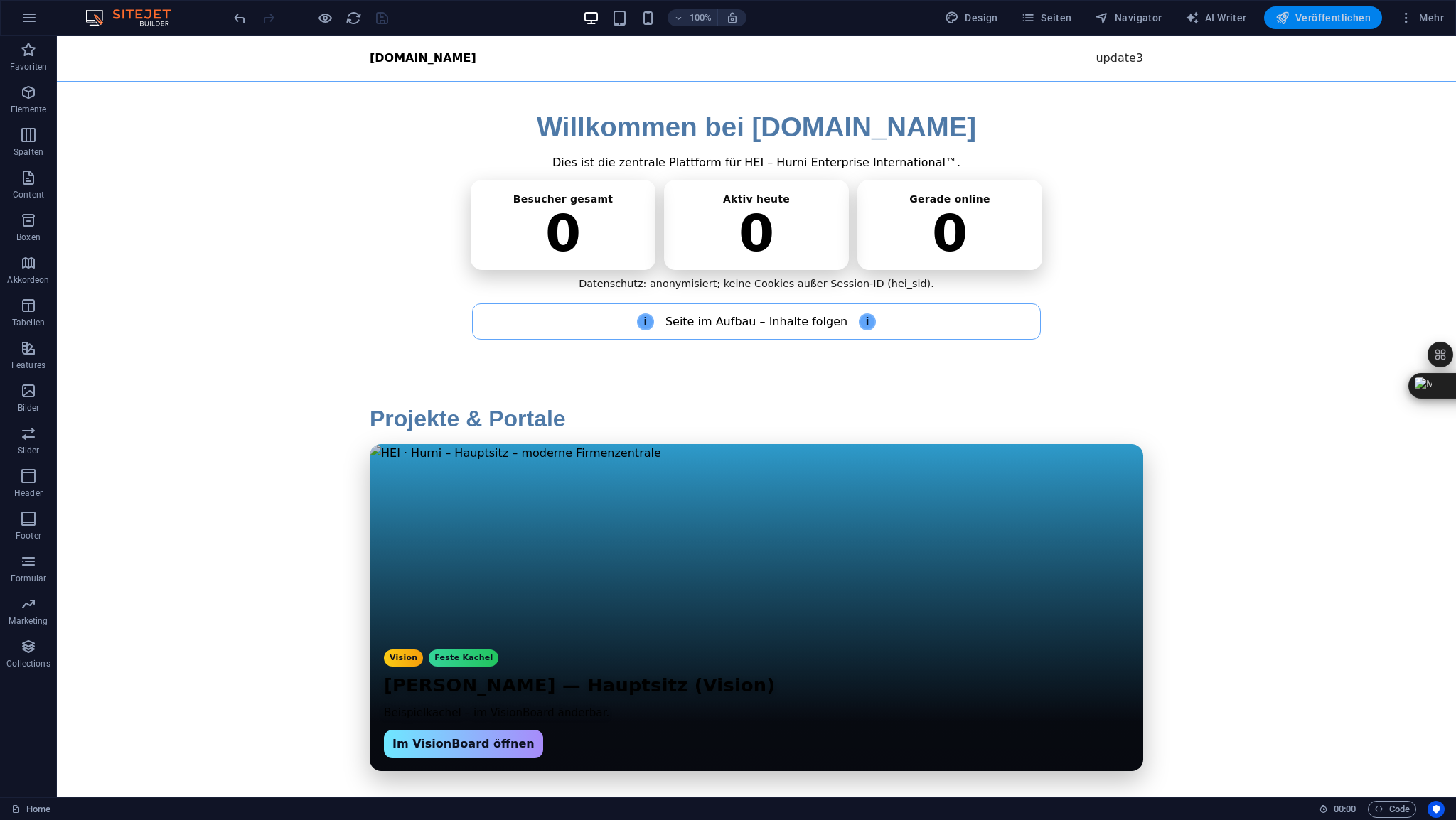
click at [1331, 17] on span "Veröffentlichen" at bounding box center [1323, 18] width 95 height 15
click at [90, 43] on span "HTML" at bounding box center [90, 44] width 24 height 8
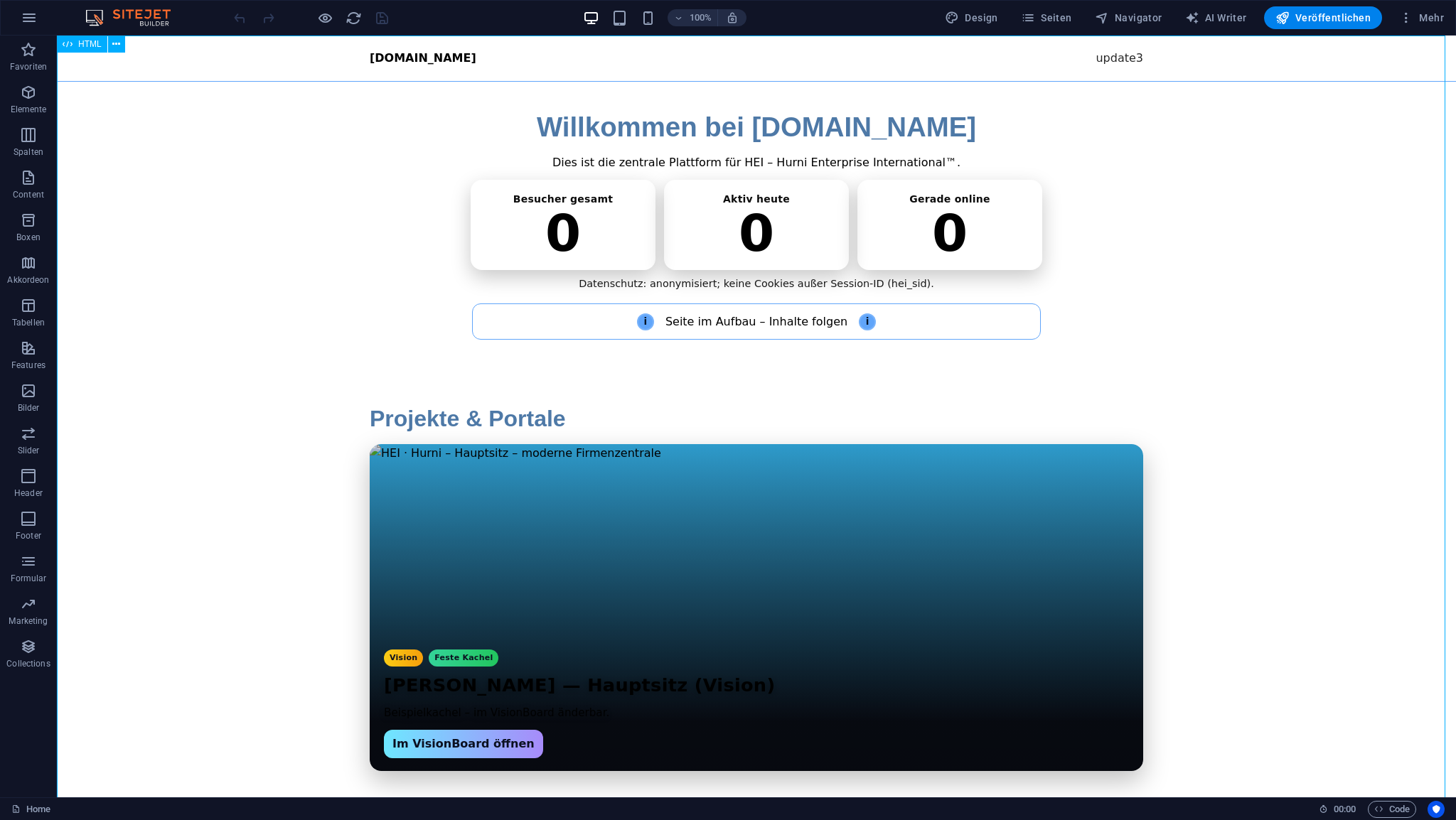
click at [90, 43] on span "HTML" at bounding box center [90, 44] width 24 height 8
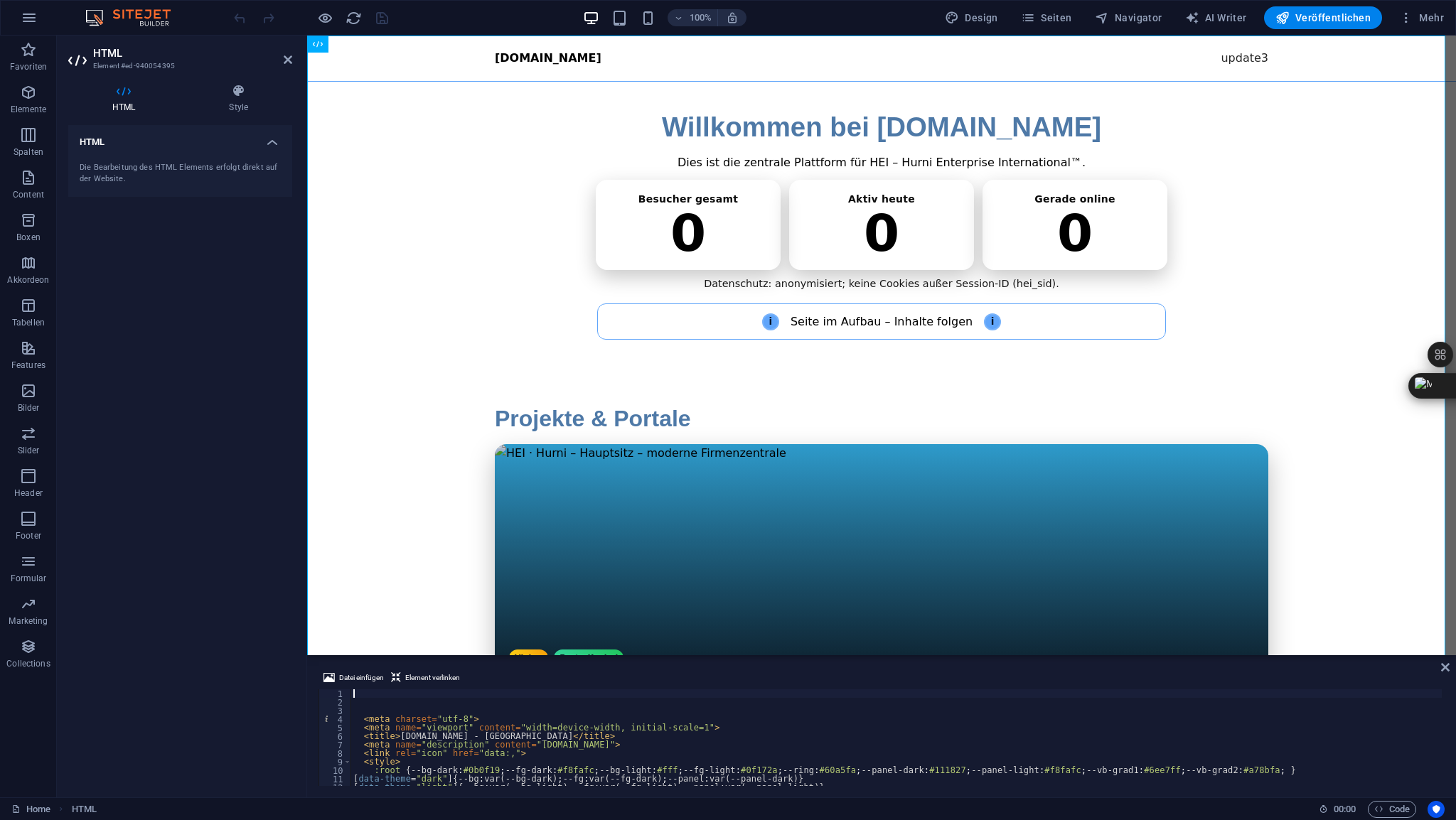
click at [377, 691] on div "< meta charset = "utf-8" > < meta name = "viewport" content = "width=device-wid…" at bounding box center [1180, 744] width 1660 height 110
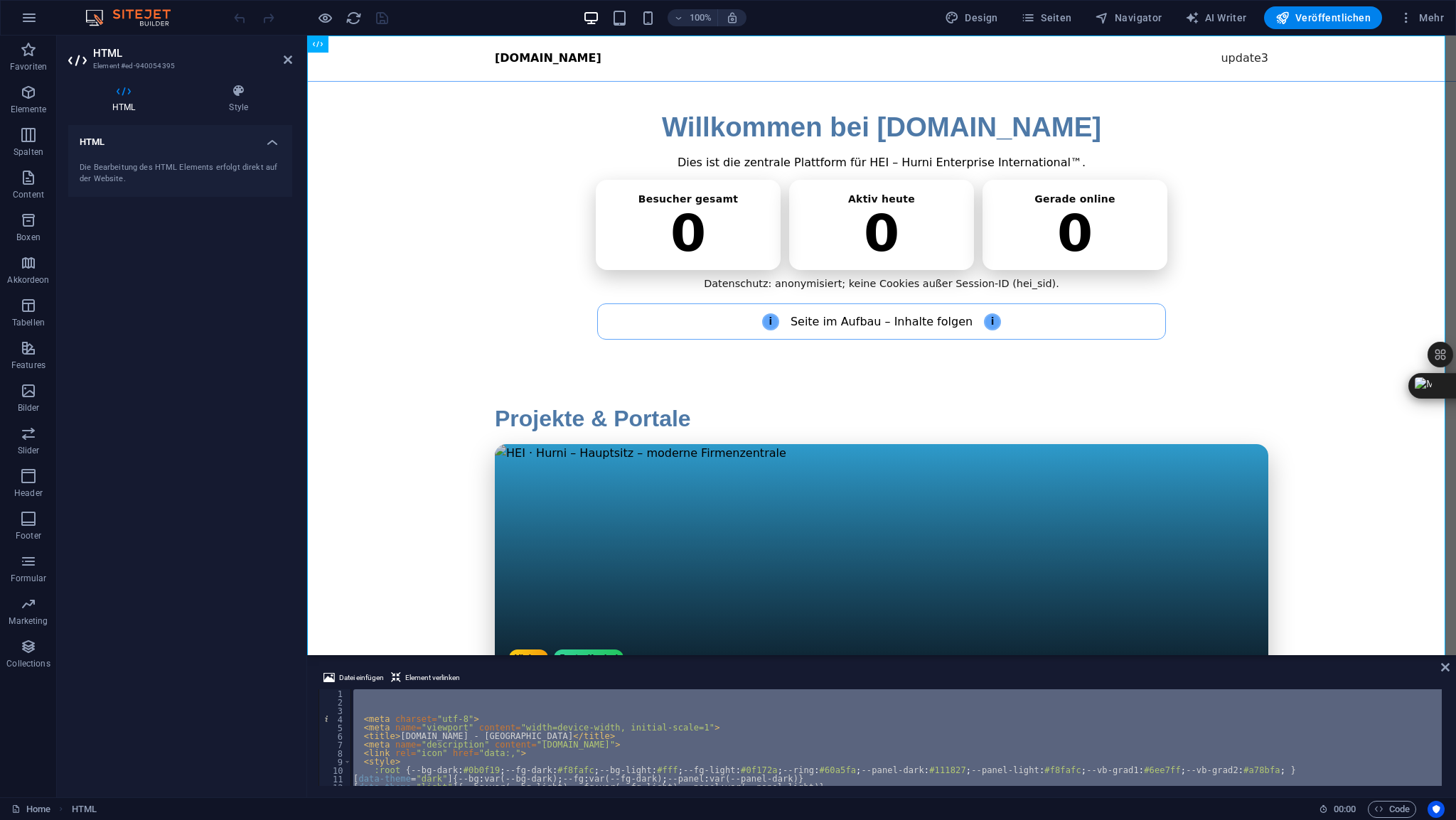
type textarea "document.body.set"
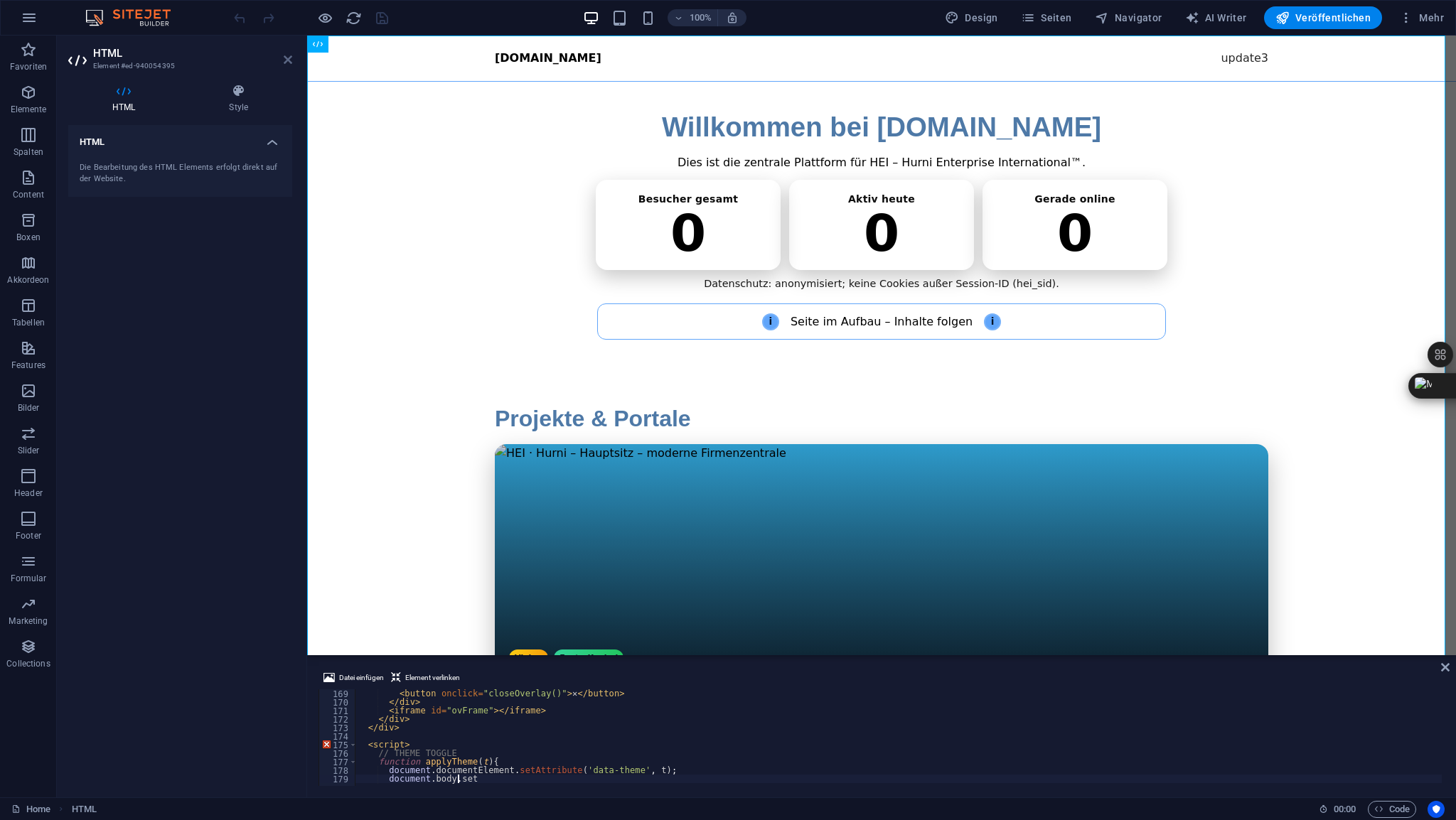
click at [290, 58] on icon at bounding box center [288, 59] width 8 height 11
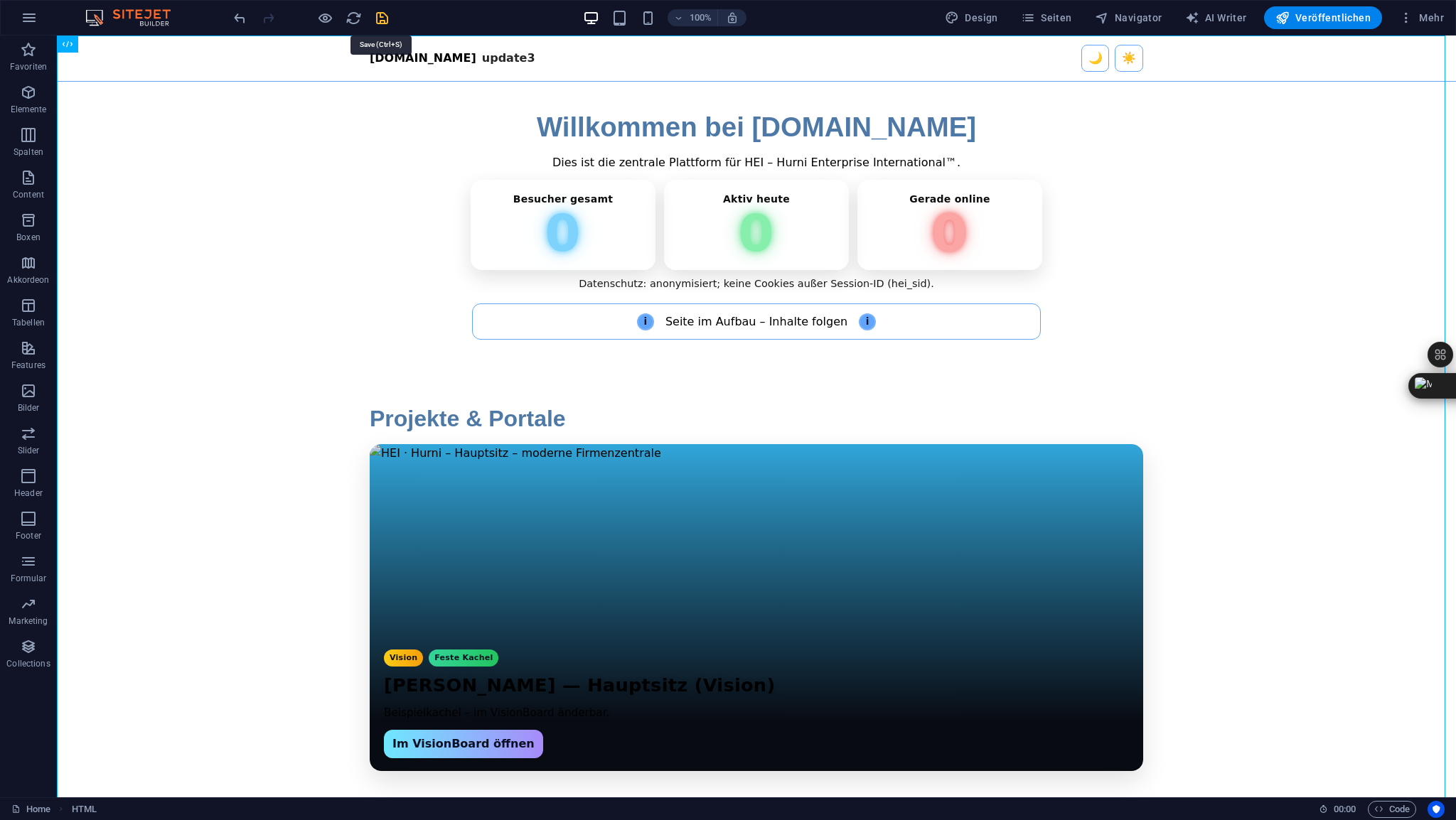
click at [386, 16] on icon "save" at bounding box center [382, 18] width 16 height 16
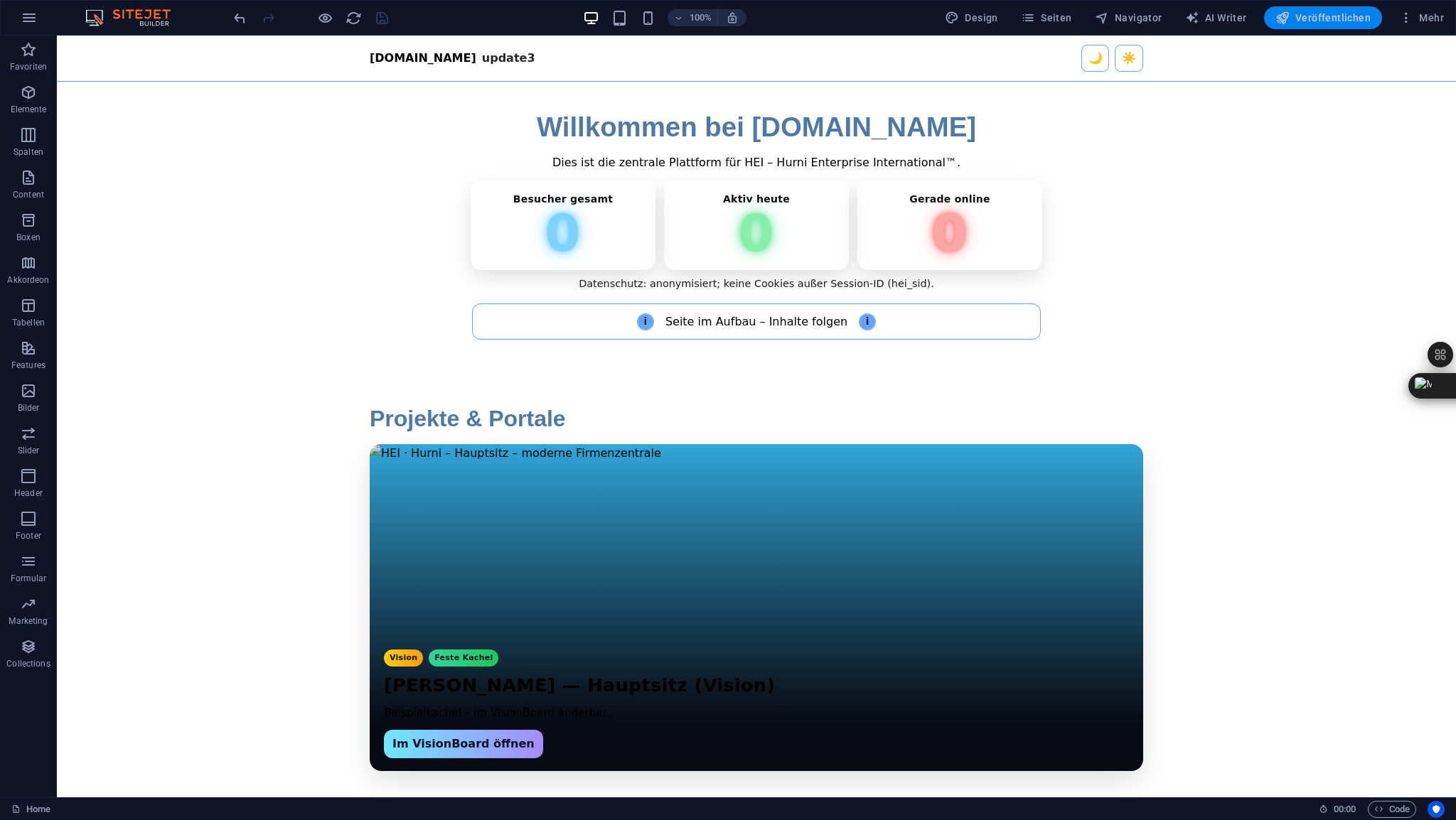
click at [1324, 20] on span "Veröffentlichen" at bounding box center [1323, 18] width 95 height 15
click at [85, 47] on span "HTML" at bounding box center [90, 44] width 24 height 8
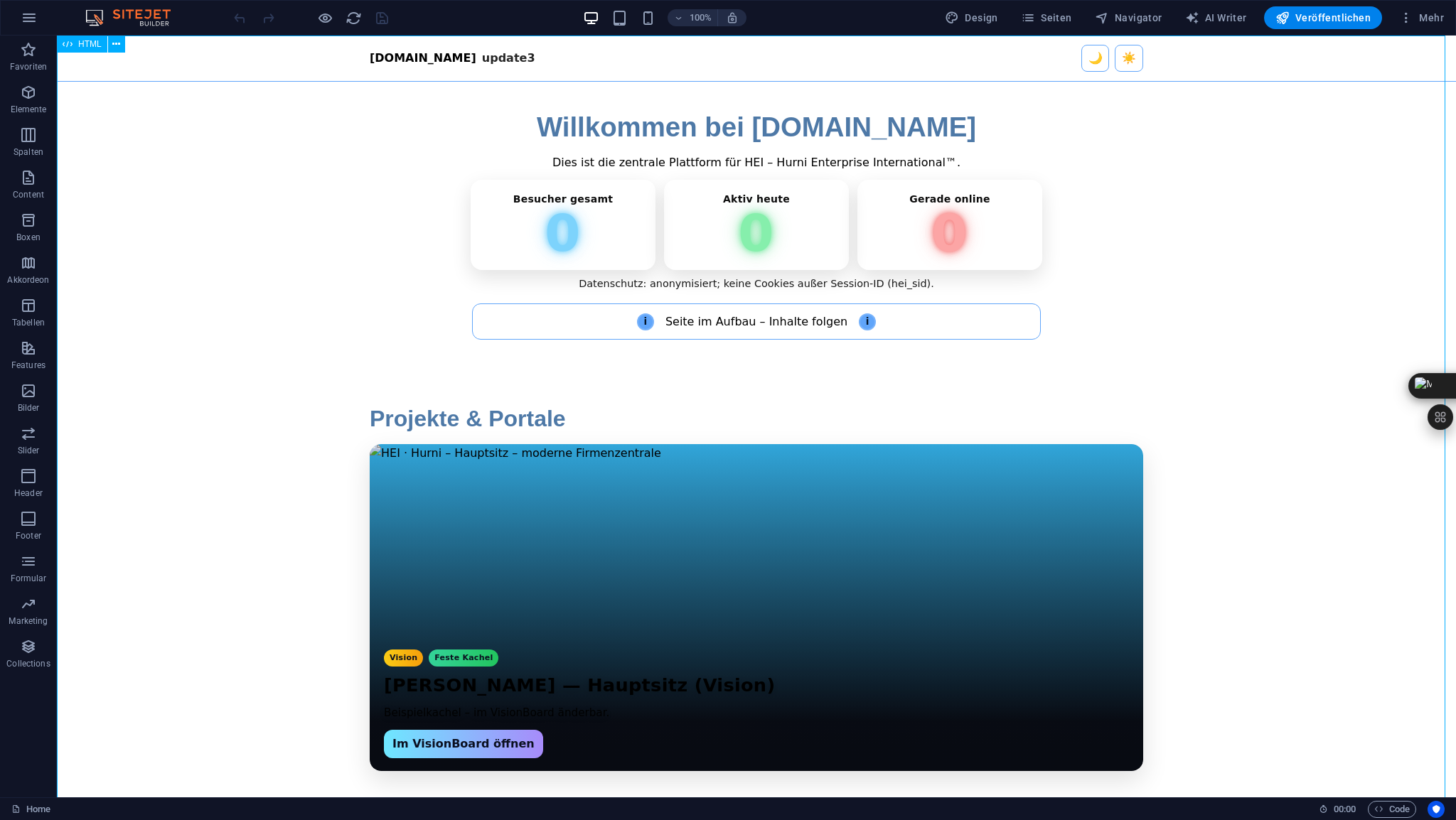
click at [85, 47] on span "HTML" at bounding box center [90, 44] width 24 height 8
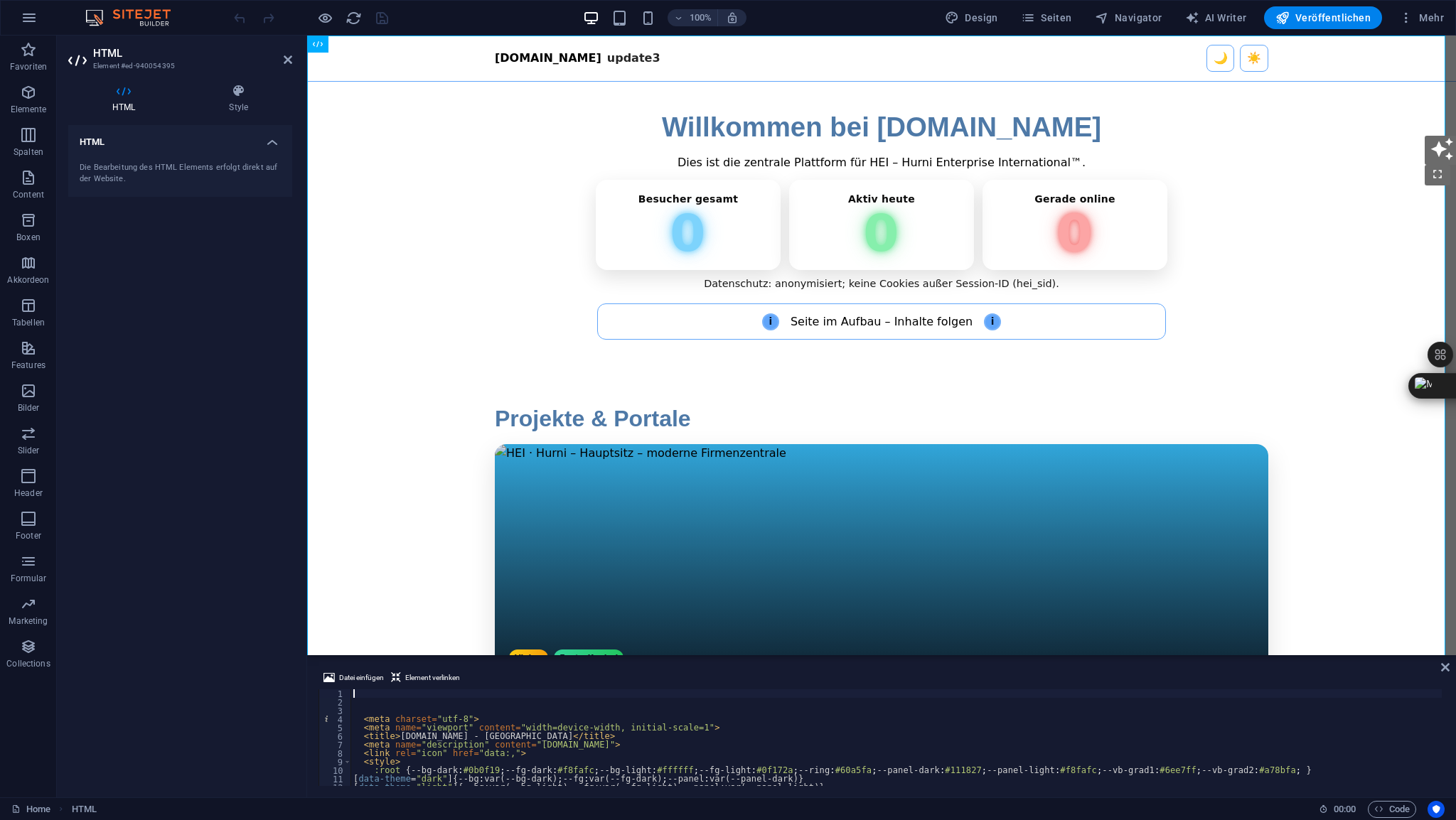
click at [375, 690] on div "< meta charset = "utf-8" > < meta name = "viewport" content = "width=device-wid…" at bounding box center [1180, 744] width 1660 height 110
type textarea "</html> </script>"
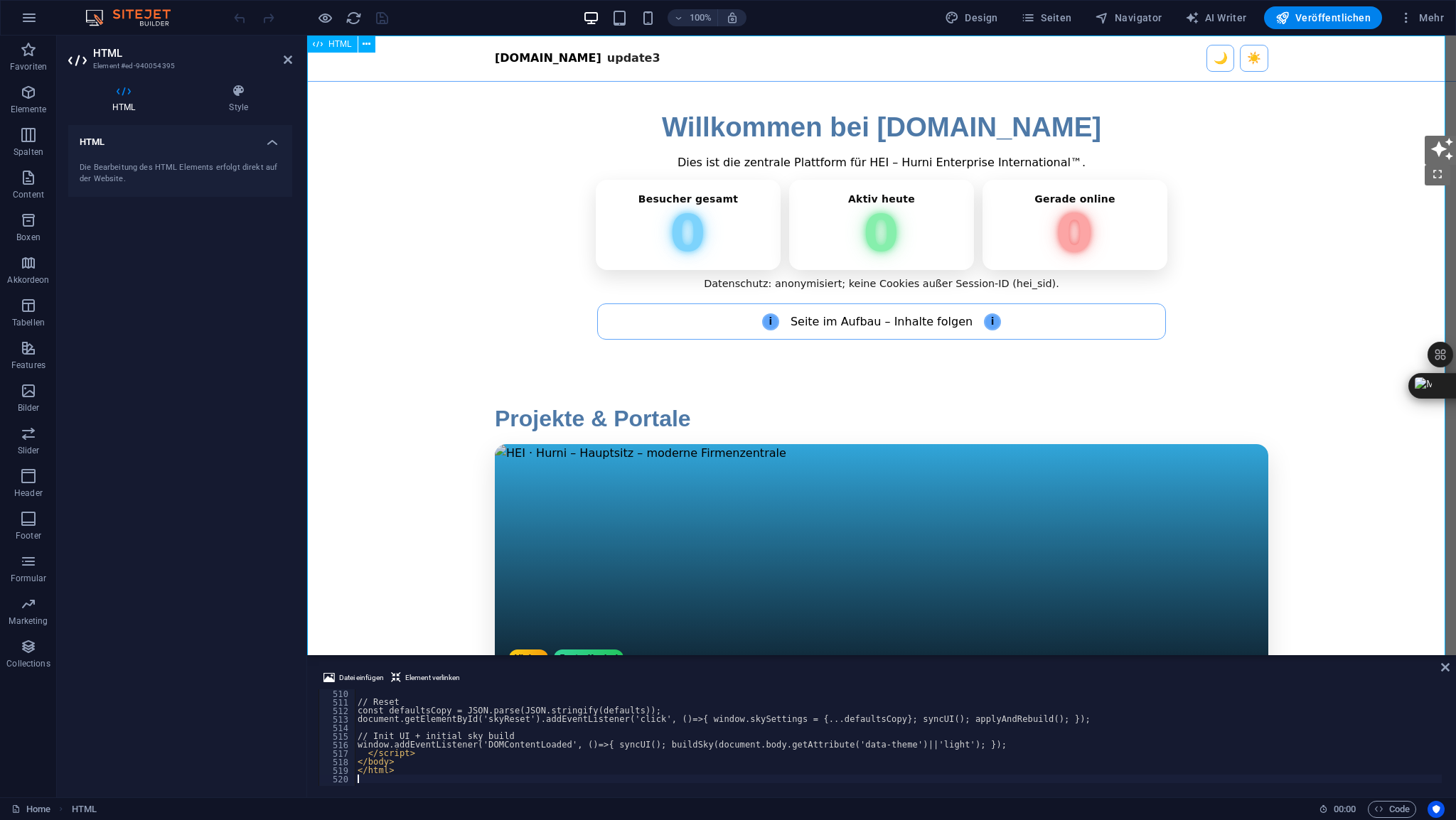
scroll to position [4340, 0]
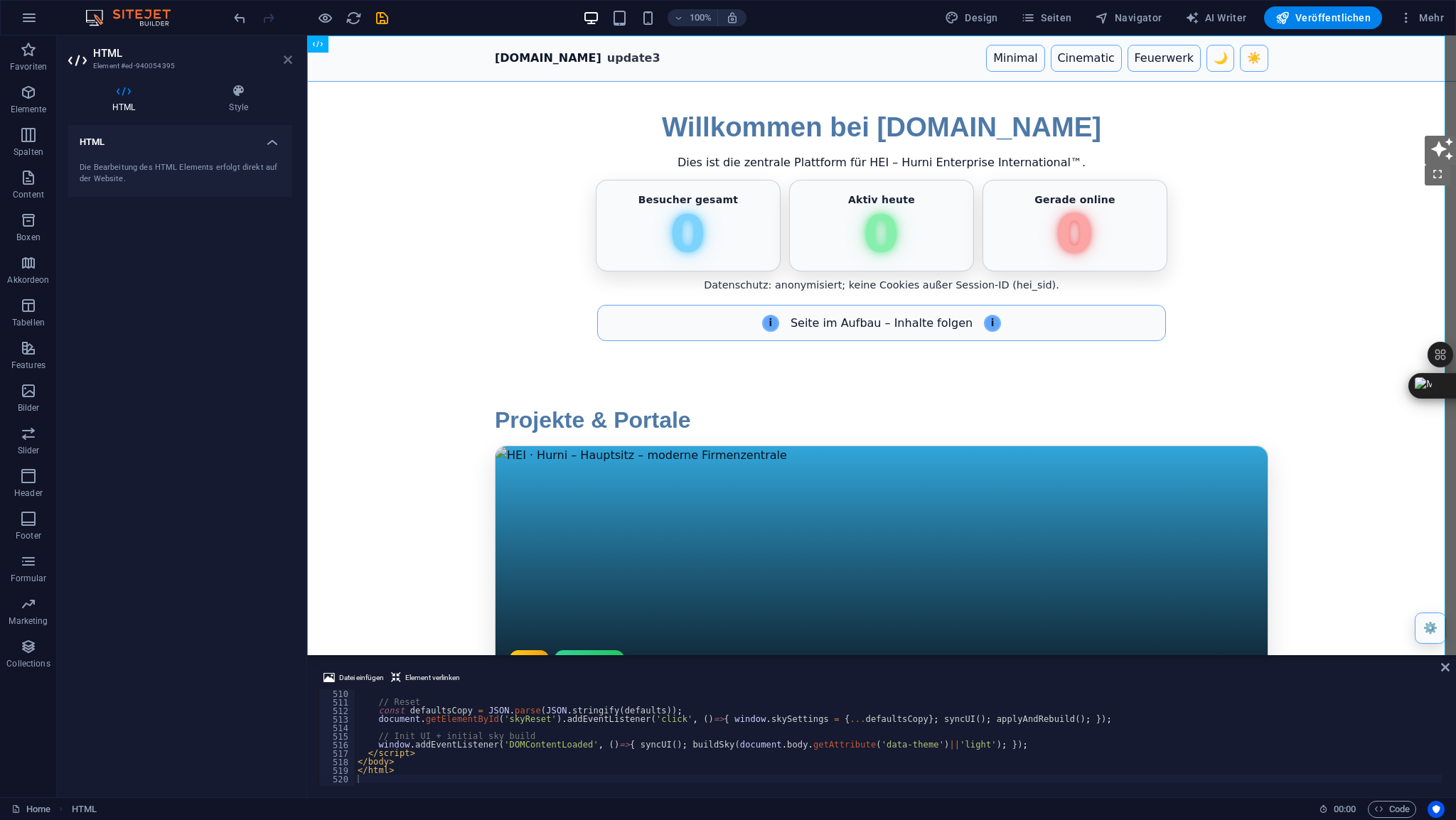
click at [290, 60] on icon at bounding box center [288, 59] width 8 height 11
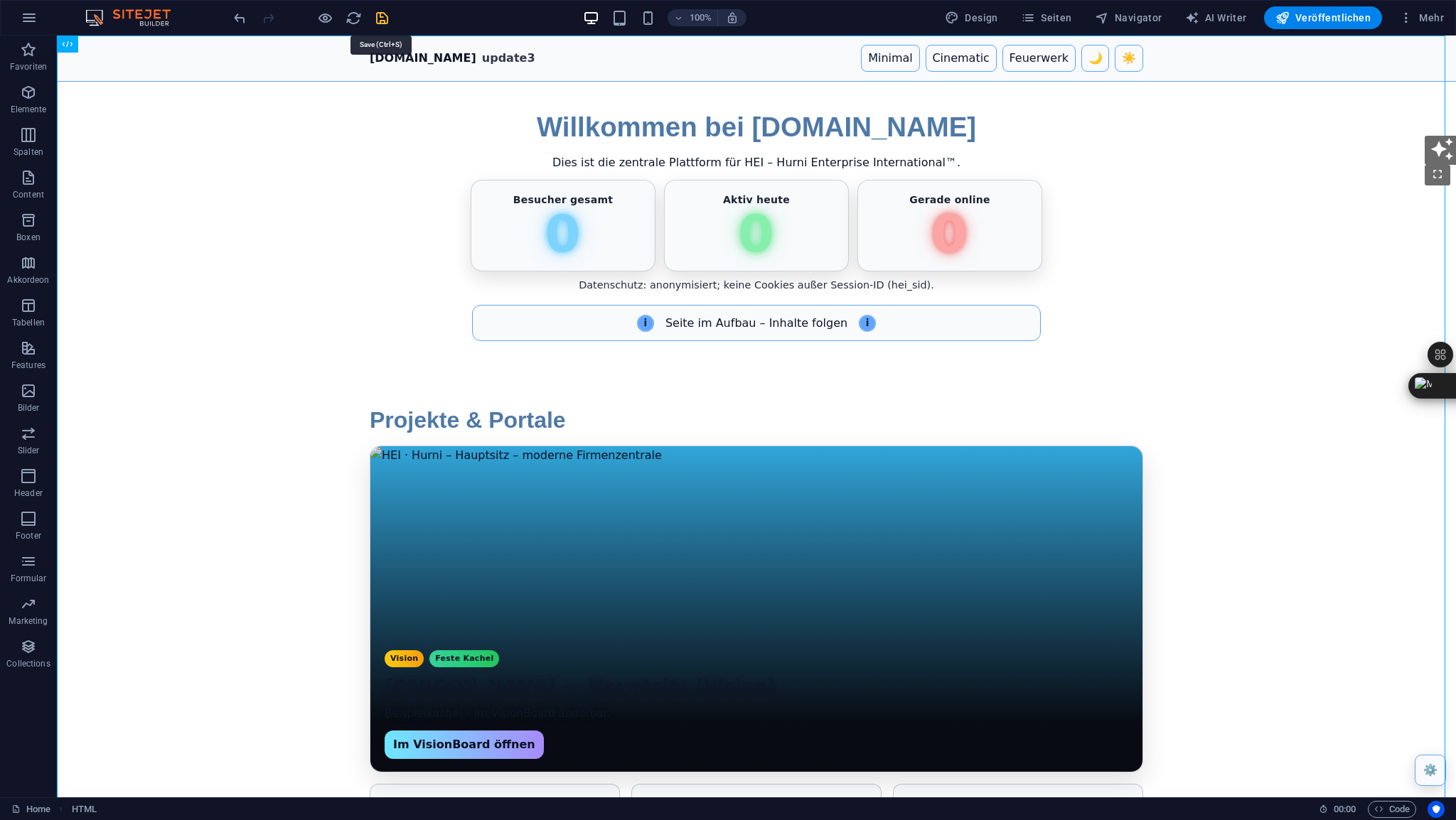
click at [379, 18] on icon "save" at bounding box center [382, 18] width 16 height 16
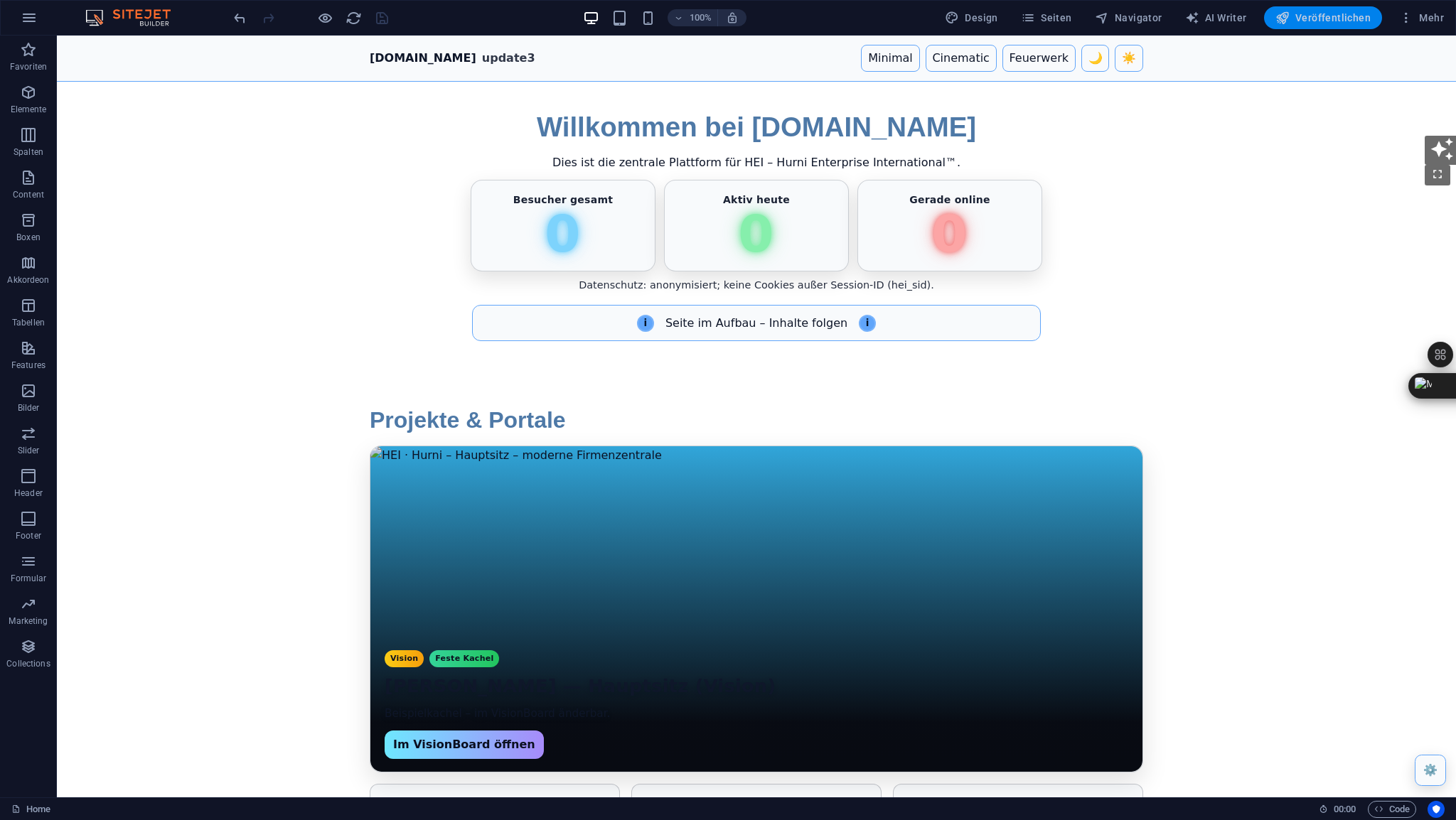
click at [1319, 20] on span "Veröffentlichen" at bounding box center [1323, 18] width 95 height 15
